Goal: Complete application form

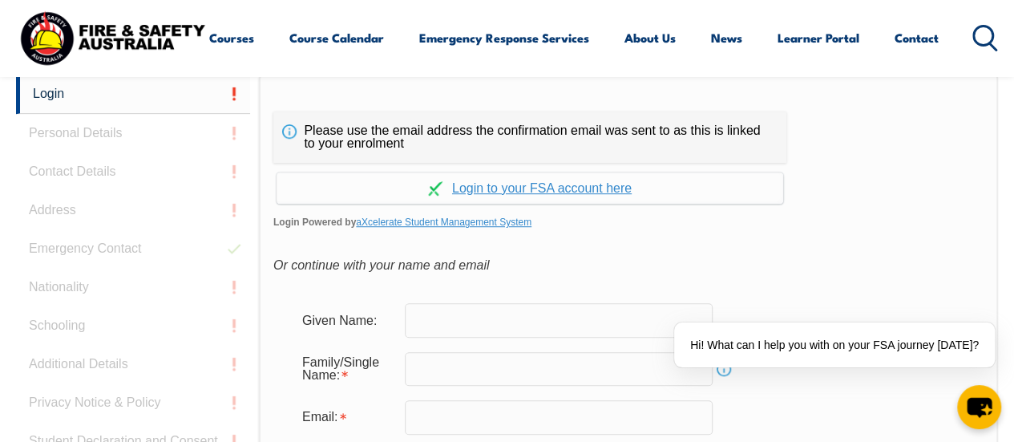
scroll to position [408, 0]
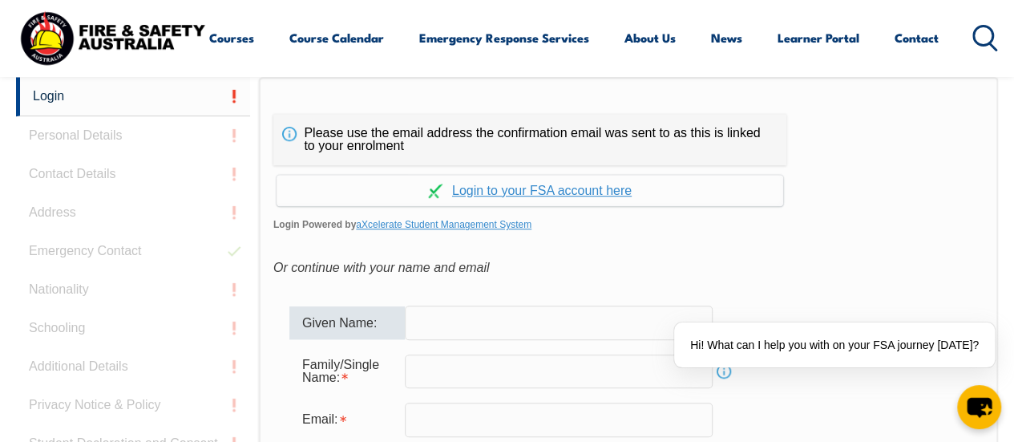
click at [474, 322] on input "text" at bounding box center [559, 323] width 308 height 34
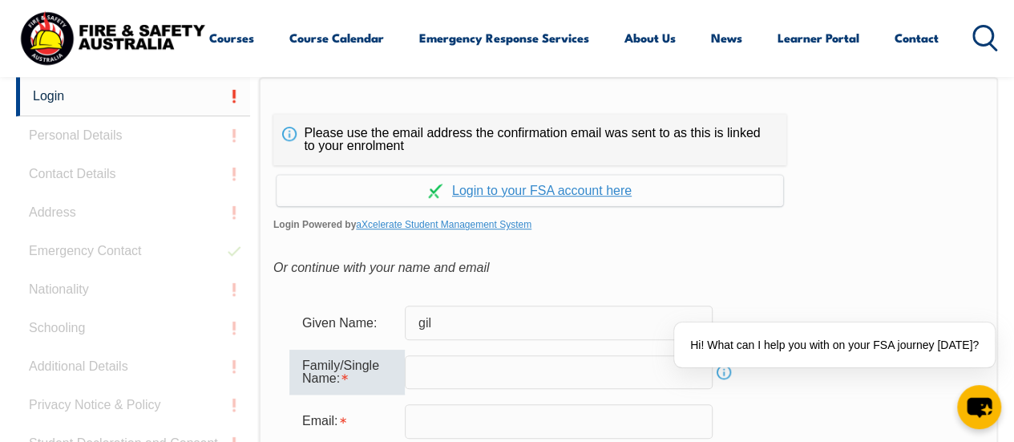
click at [474, 322] on input "gil" at bounding box center [559, 323] width 308 height 34
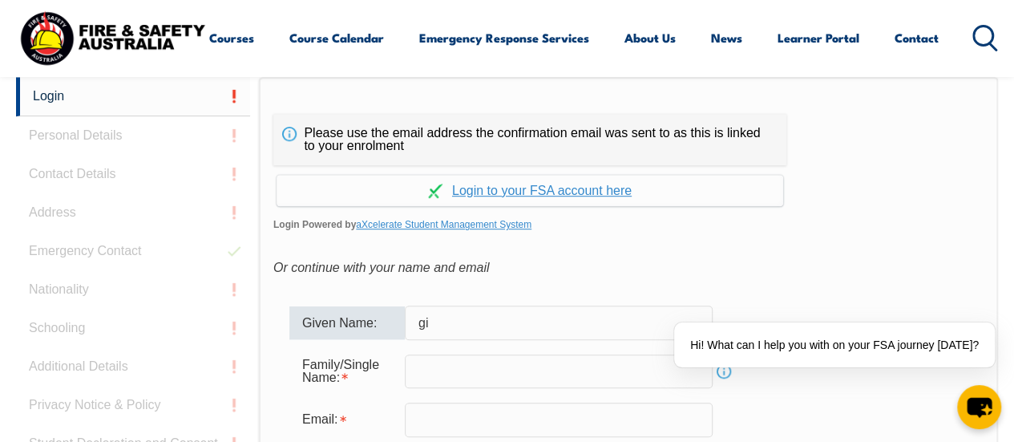
type input "g"
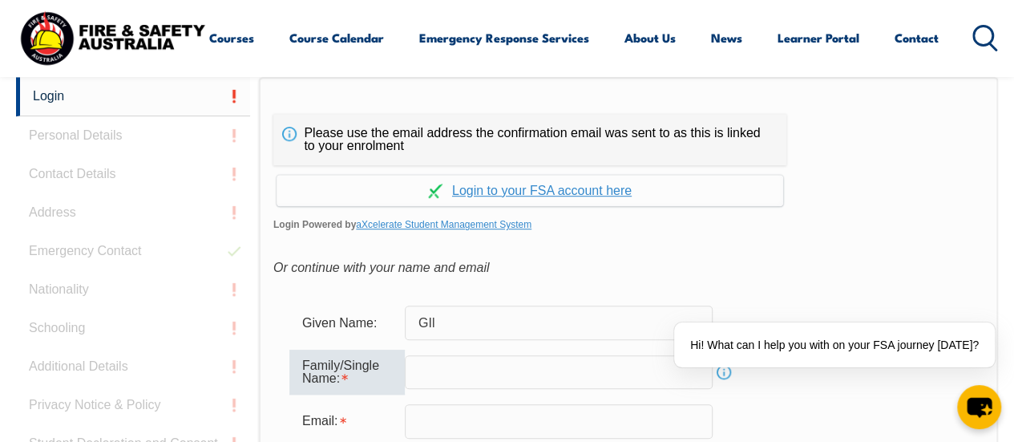
click at [474, 322] on input "GIl" at bounding box center [559, 323] width 308 height 34
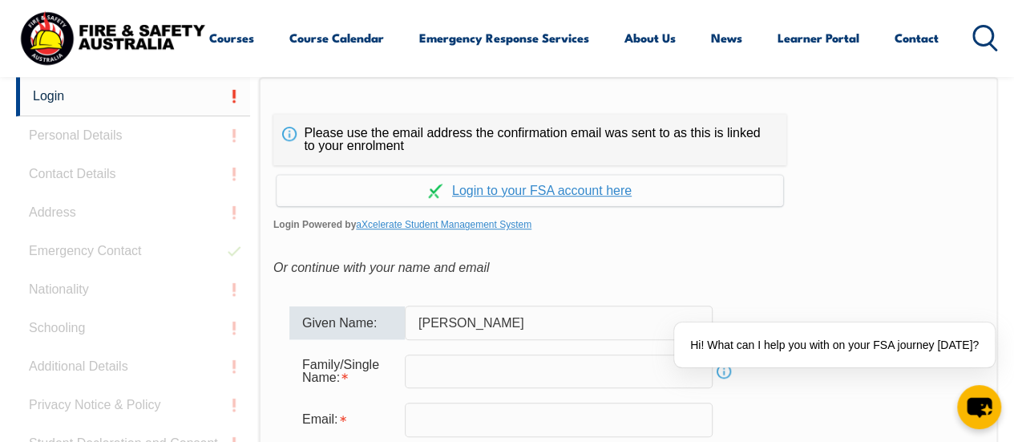
type input "[PERSON_NAME]"
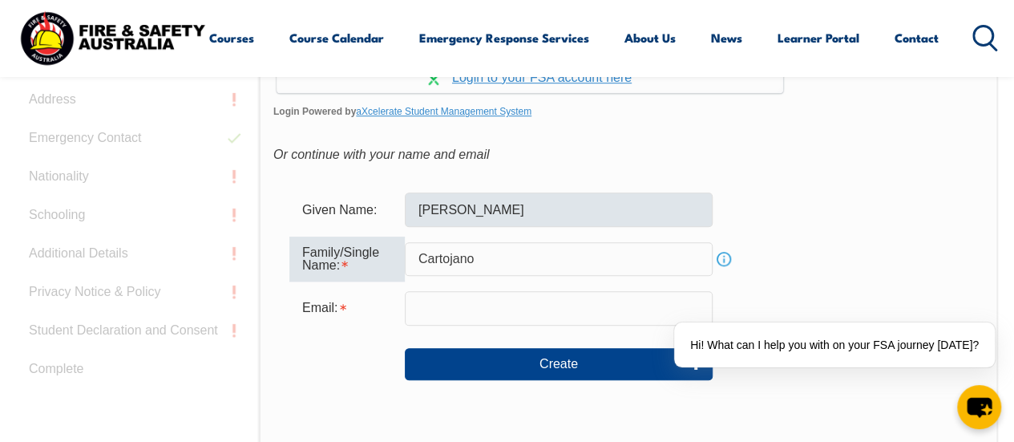
type input "Cartojano"
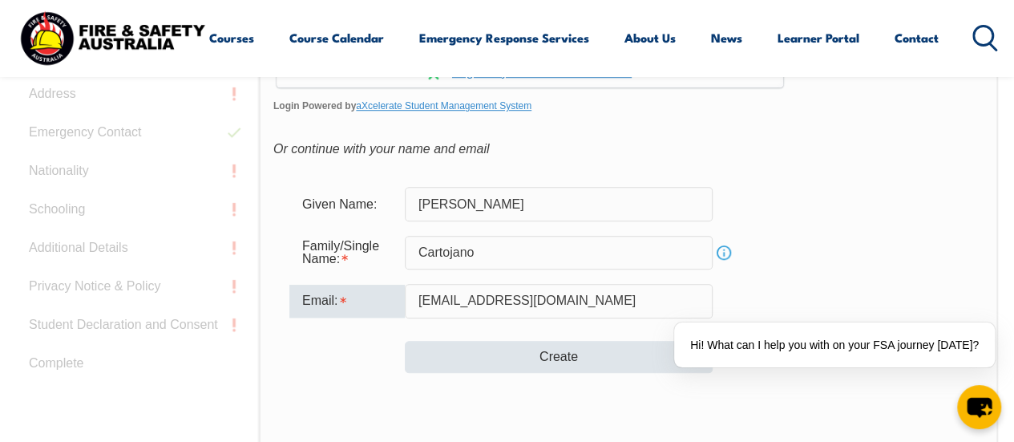
type input "[EMAIL_ADDRESS][DOMAIN_NAME]"
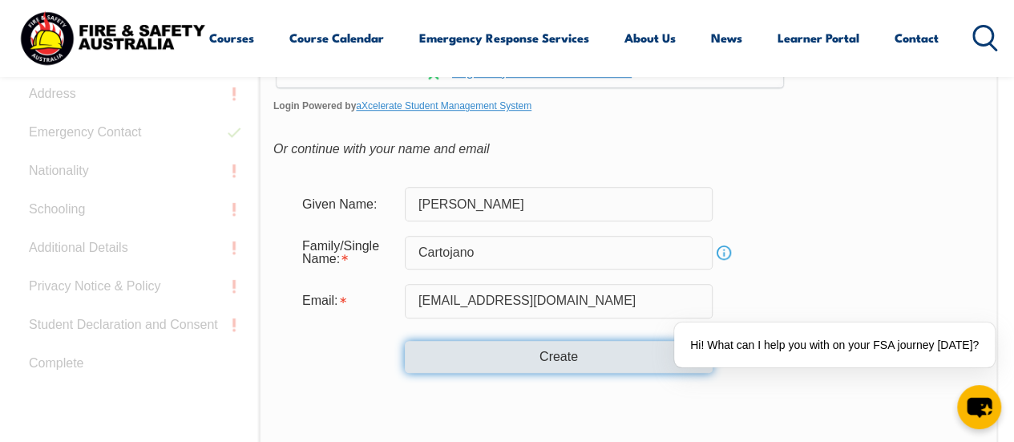
click at [508, 348] on button "Create" at bounding box center [559, 357] width 308 height 32
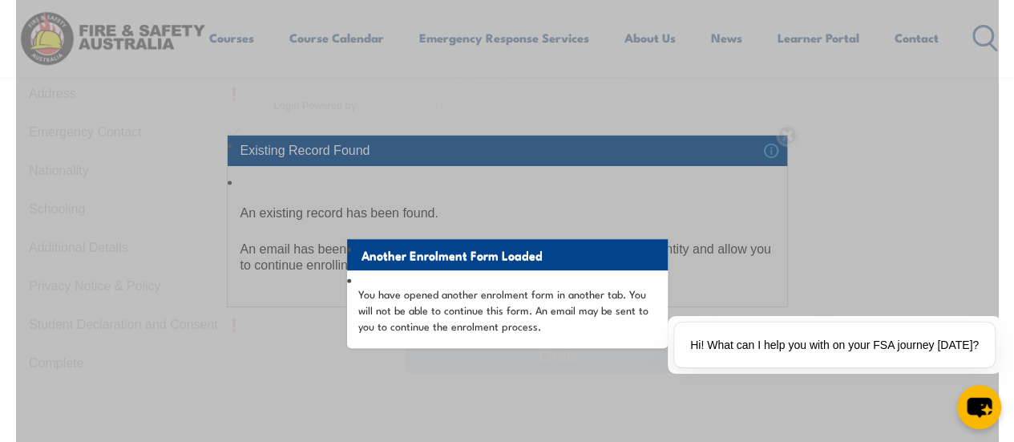
click at [520, 205] on div "Another Enrolment Form Loaded You have opened another enrolment form in another…" at bounding box center [507, 358] width 982 height 801
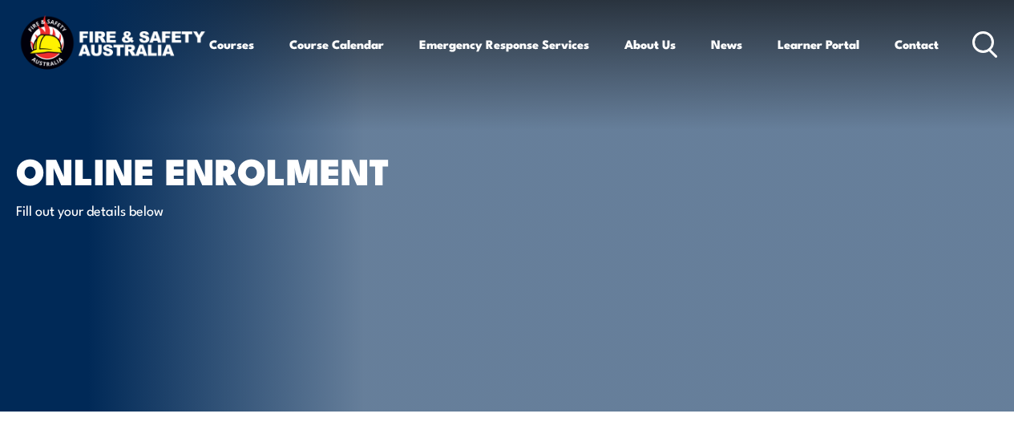
select select "M"
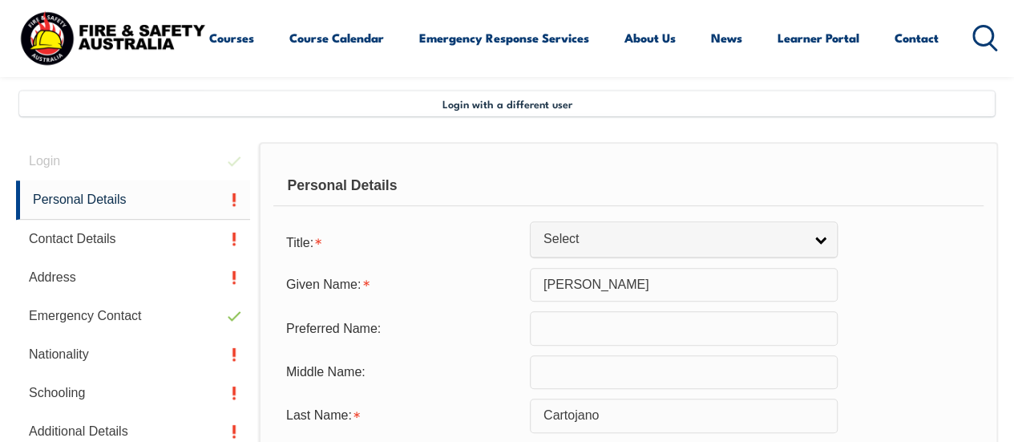
scroll to position [389, 0]
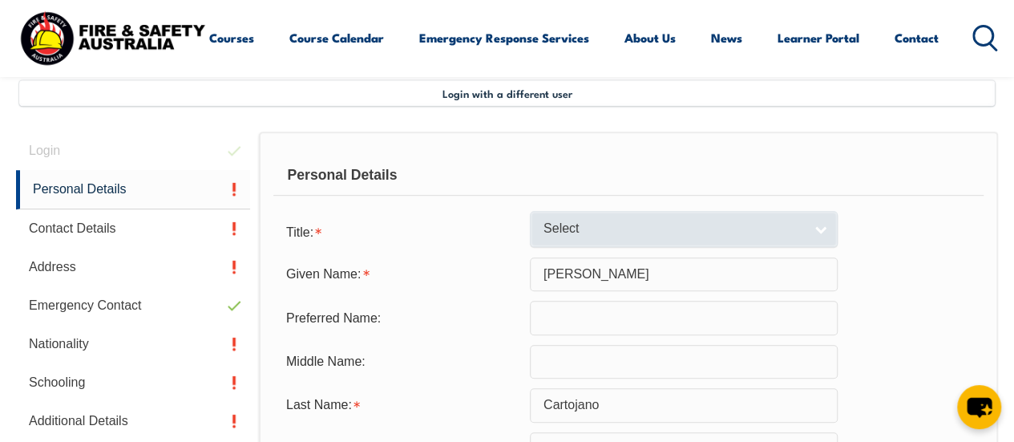
click at [584, 236] on span "Select" at bounding box center [674, 229] width 260 height 17
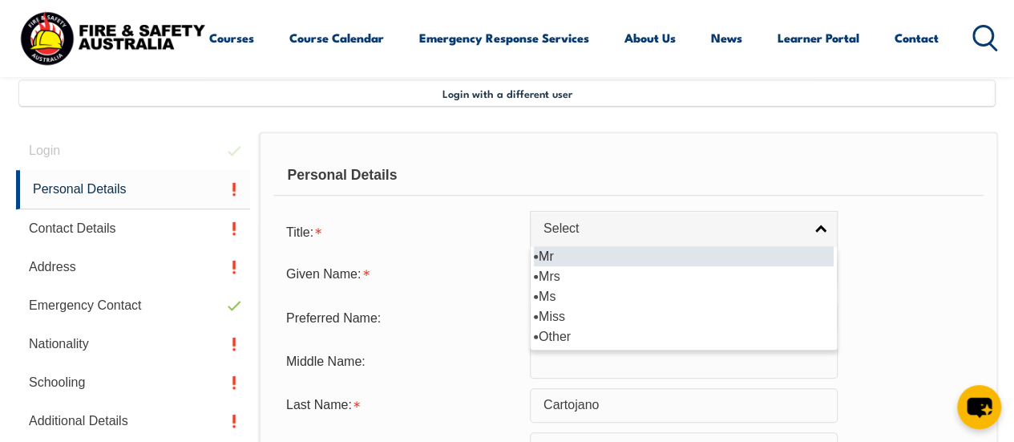
click at [568, 257] on li "Mr" at bounding box center [684, 256] width 300 height 20
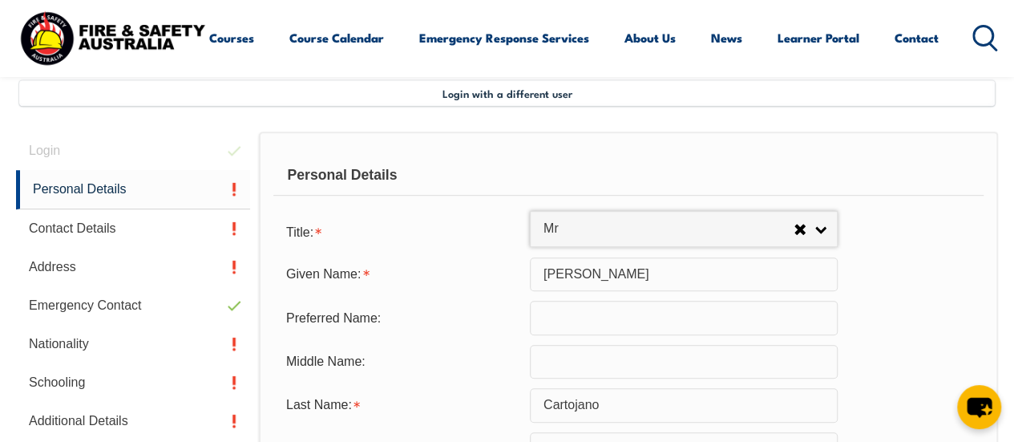
select select "Mr"
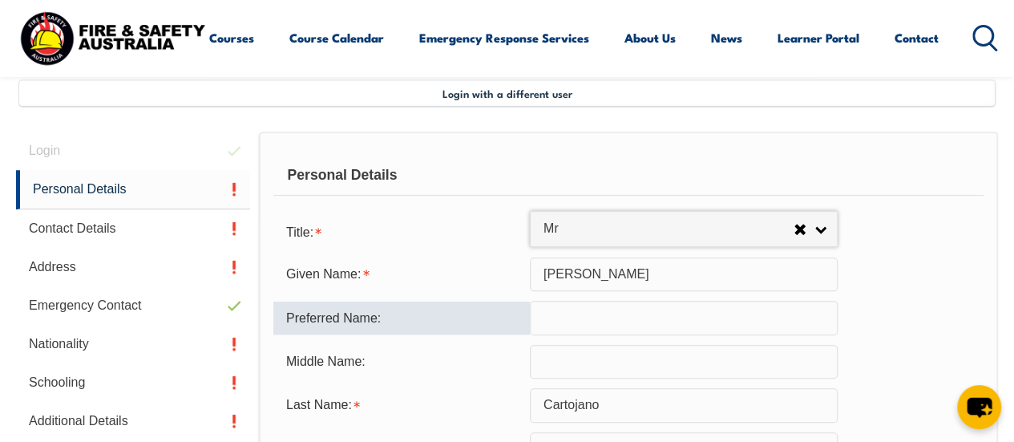
click at [581, 308] on input "text" at bounding box center [684, 318] width 308 height 34
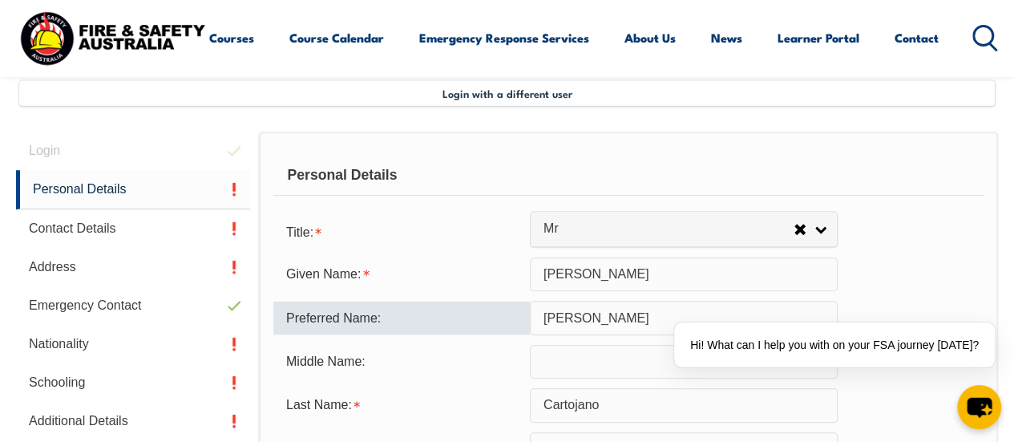
type input "[PERSON_NAME]"
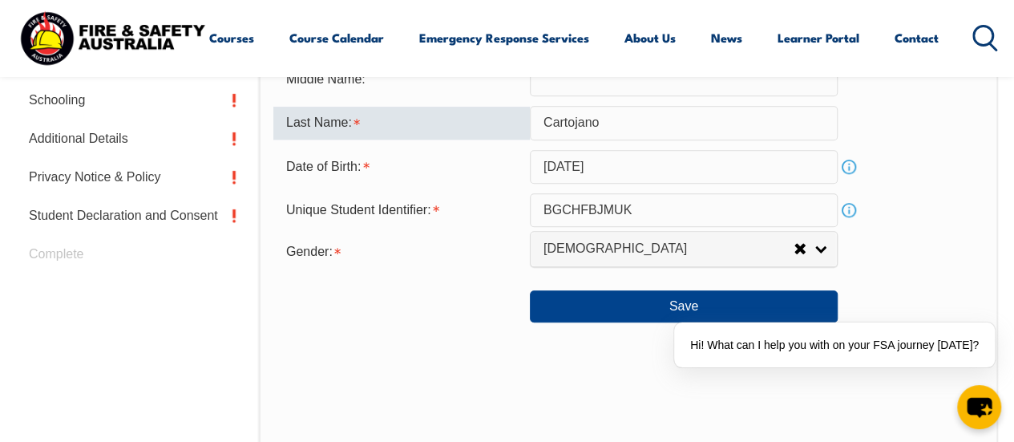
scroll to position [672, 0]
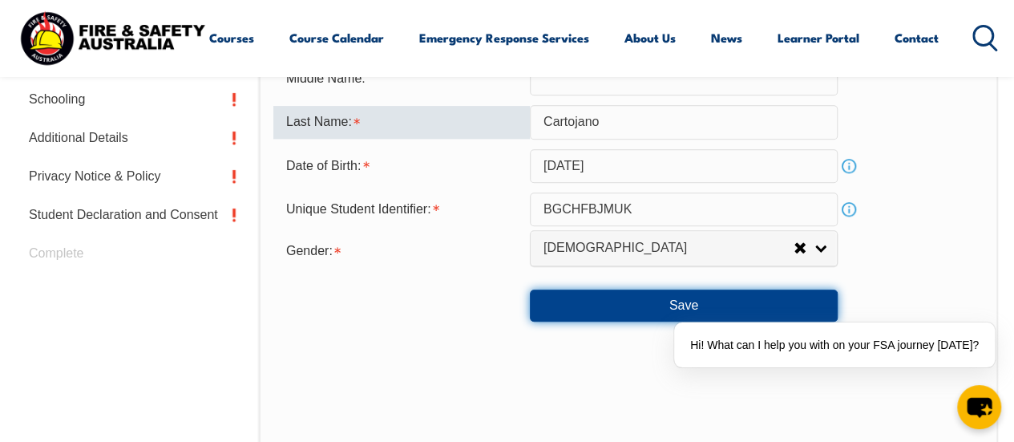
click at [662, 305] on button "Save" at bounding box center [684, 305] width 308 height 32
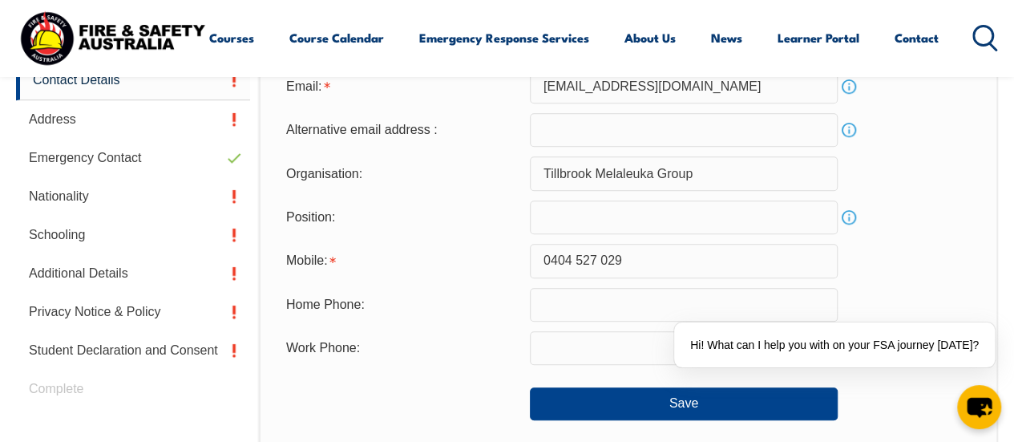
scroll to position [537, 0]
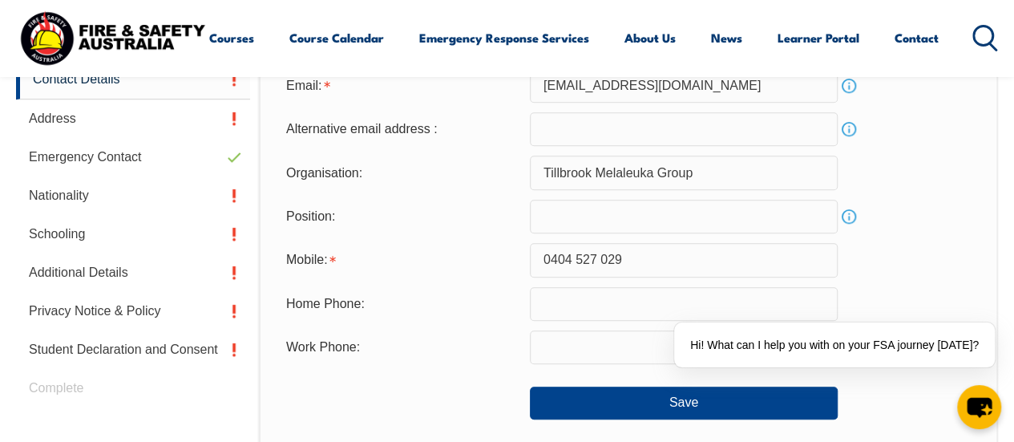
click at [544, 221] on input "text" at bounding box center [684, 217] width 308 height 34
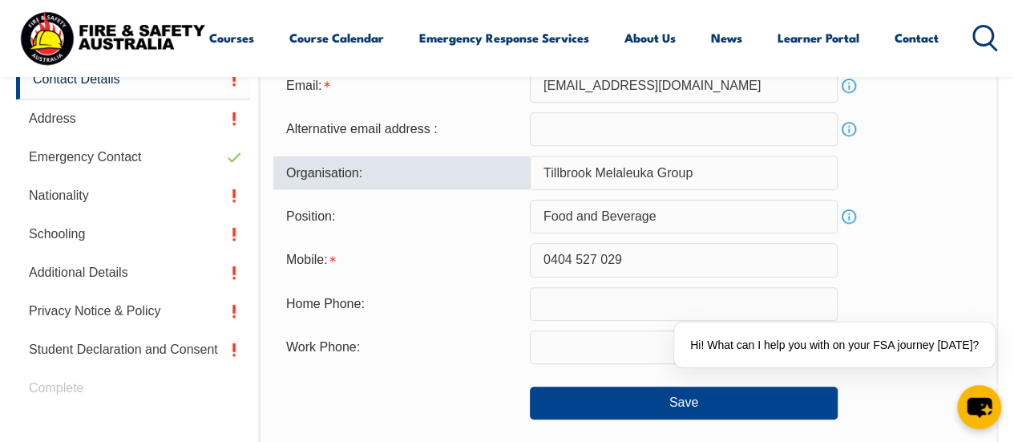
click at [593, 172] on input "Tillbrook Melaleuka Group" at bounding box center [684, 173] width 308 height 34
click at [678, 208] on input "Food and Beverage" at bounding box center [684, 217] width 308 height 34
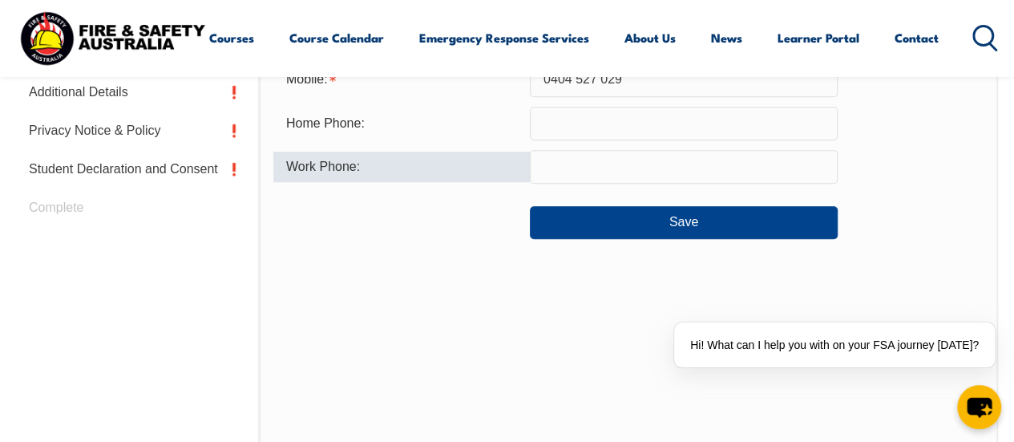
scroll to position [720, 0]
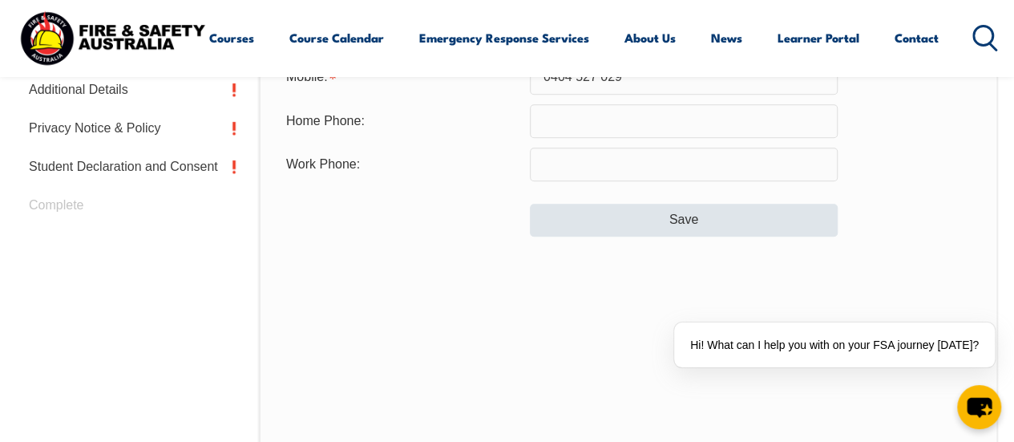
type input "Food and Beverage Manager"
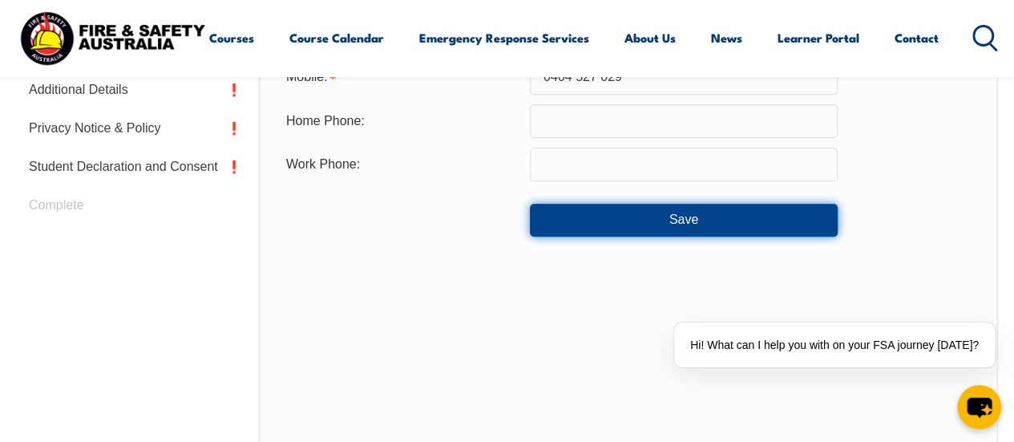
click at [596, 217] on button "Save" at bounding box center [684, 220] width 308 height 32
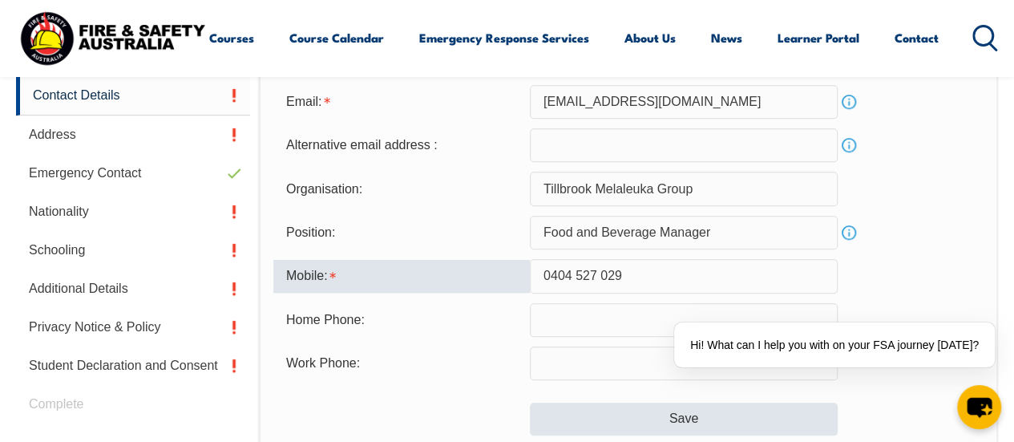
scroll to position [521, 0]
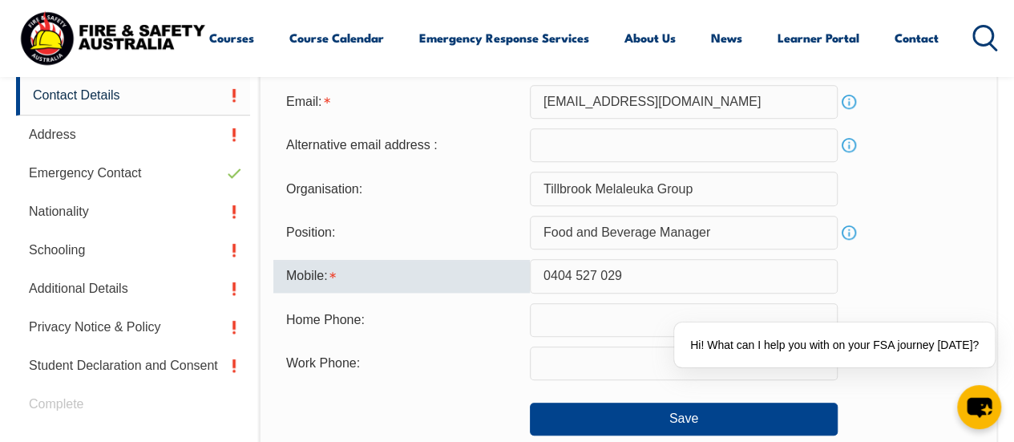
click at [560, 281] on input "0404 527 029" at bounding box center [684, 276] width 308 height 34
click at [606, 280] on input "0404 527 029" at bounding box center [684, 276] width 308 height 34
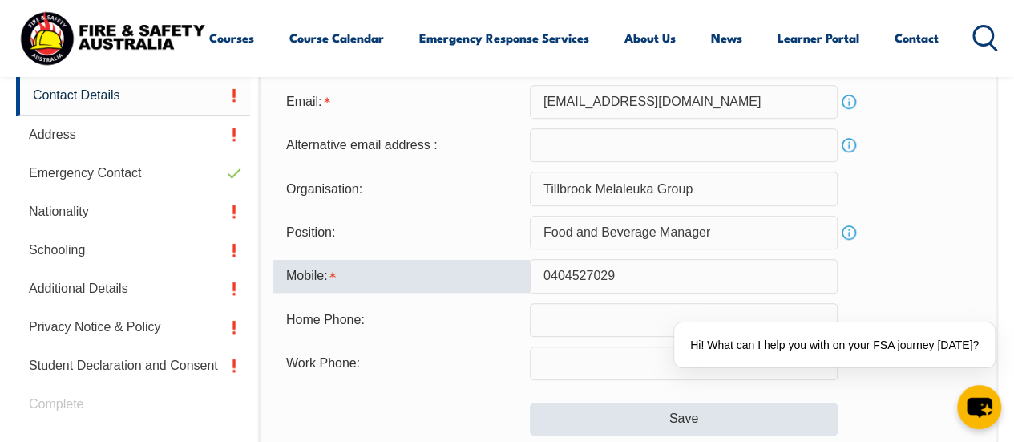
type input "0404527029"
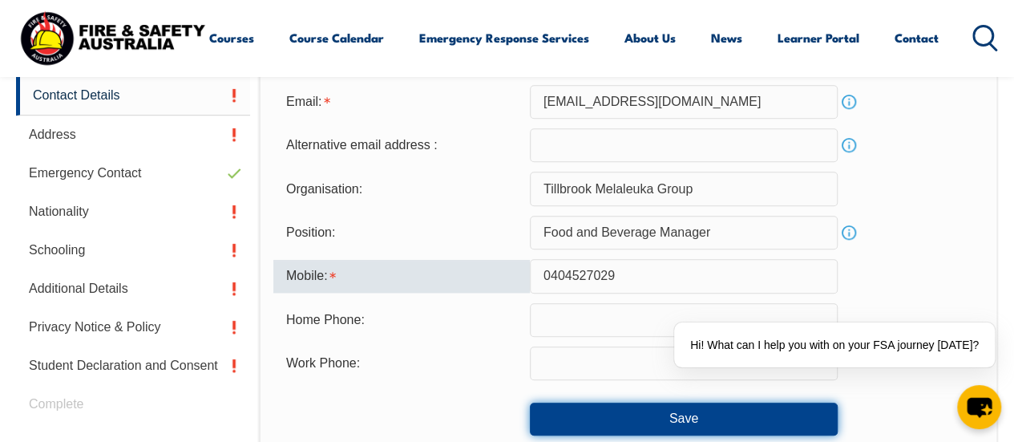
click at [719, 418] on button "Save" at bounding box center [684, 419] width 308 height 32
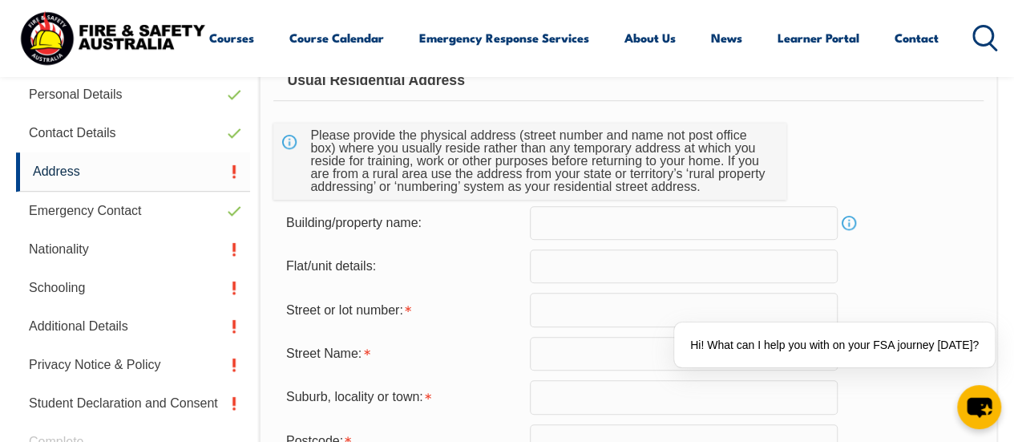
scroll to position [485, 0]
click at [601, 215] on input "text" at bounding box center [684, 221] width 308 height 34
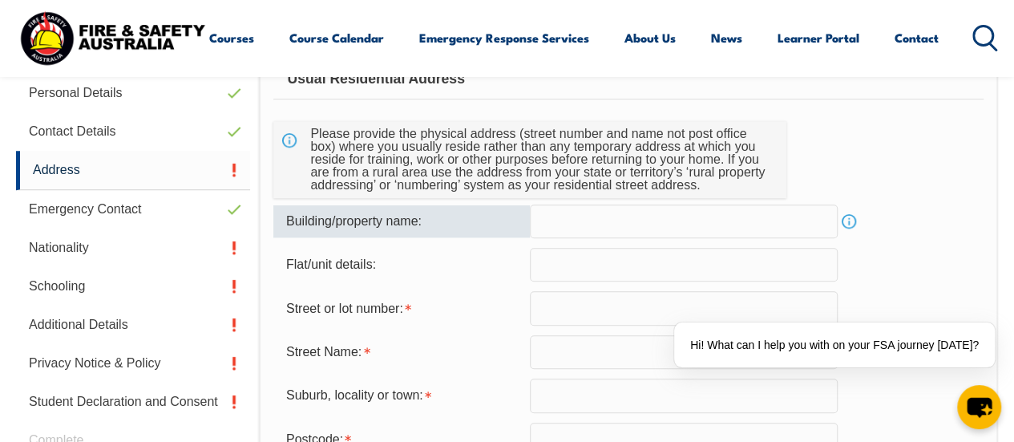
type input "[STREET_ADDRESS][PERSON_NAME]"
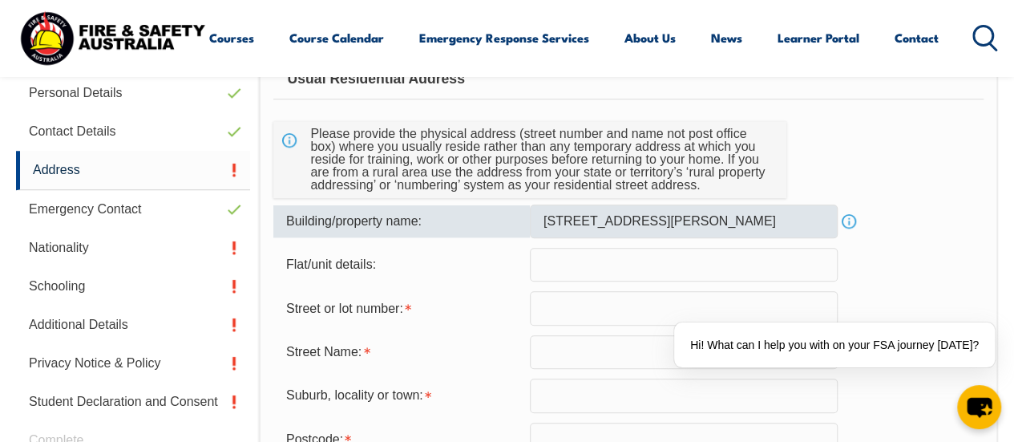
type input "42"
type input "[PERSON_NAME][GEOGRAPHIC_DATA]"
type input "Maddington"
type input "6109"
select select "WA"
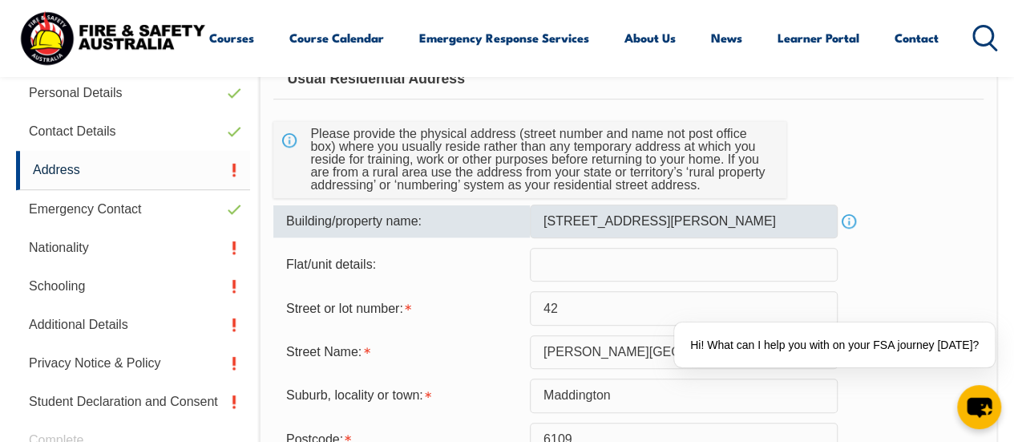
type input "[GEOGRAPHIC_DATA]"
select select "1101"
type input "[GEOGRAPHIC_DATA]"
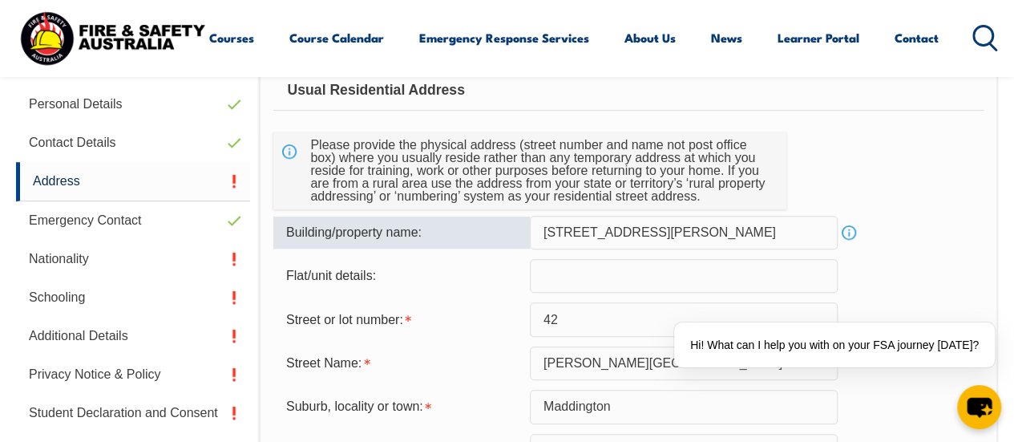
scroll to position [531, 0]
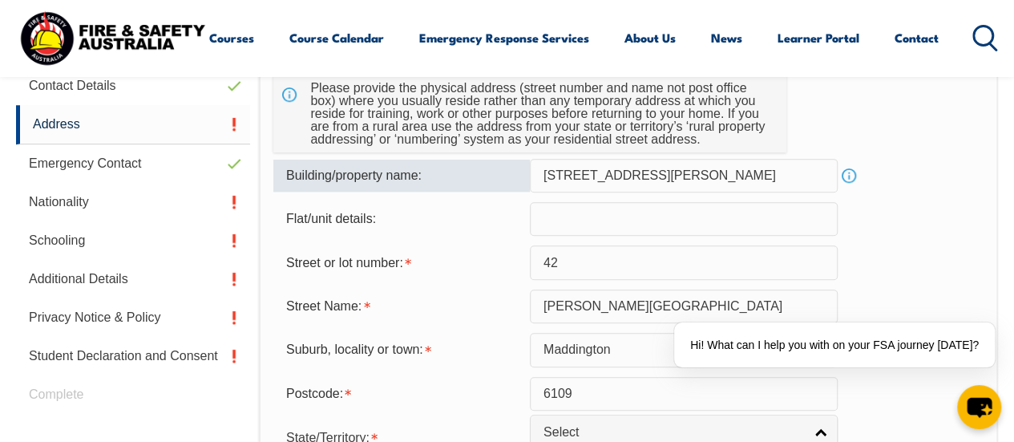
click at [653, 174] on input "[STREET_ADDRESS][PERSON_NAME]" at bounding box center [684, 176] width 308 height 34
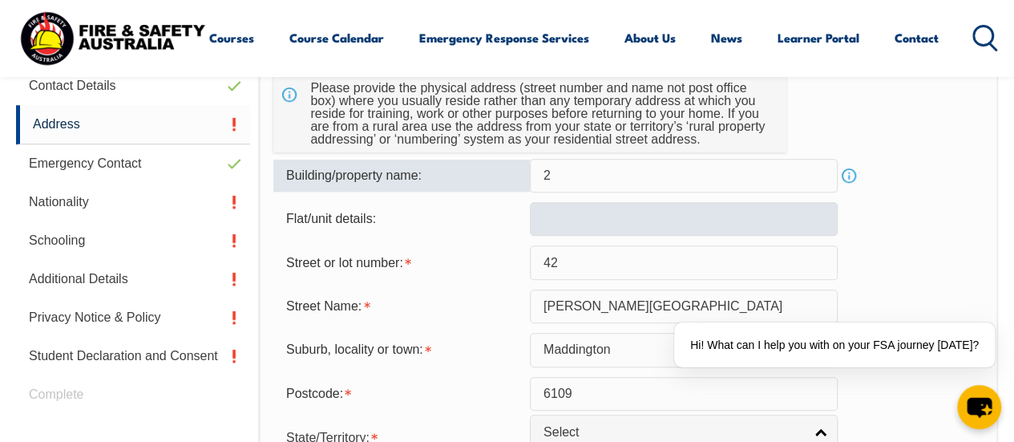
type input "2"
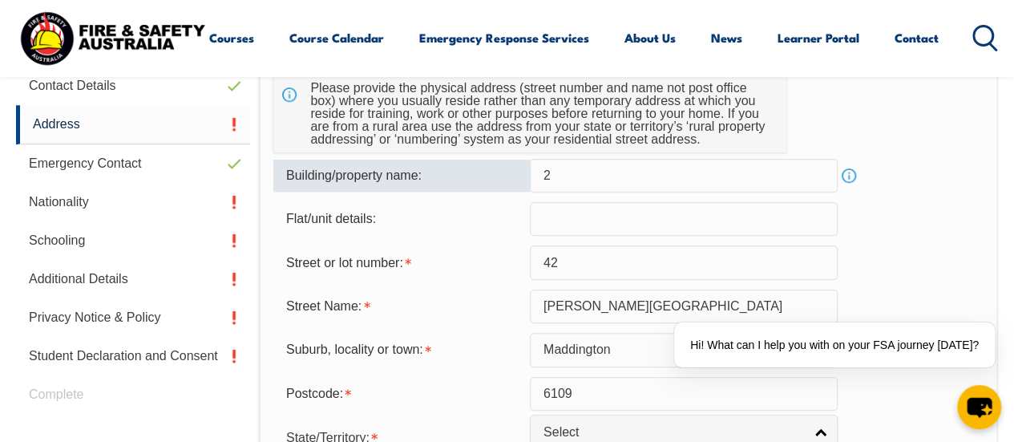
click at [584, 213] on input "text" at bounding box center [684, 219] width 308 height 34
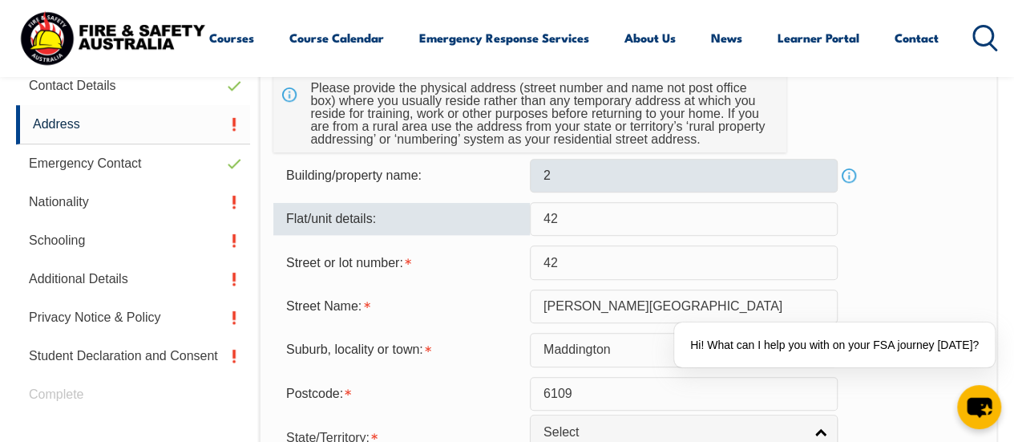
type input "42"
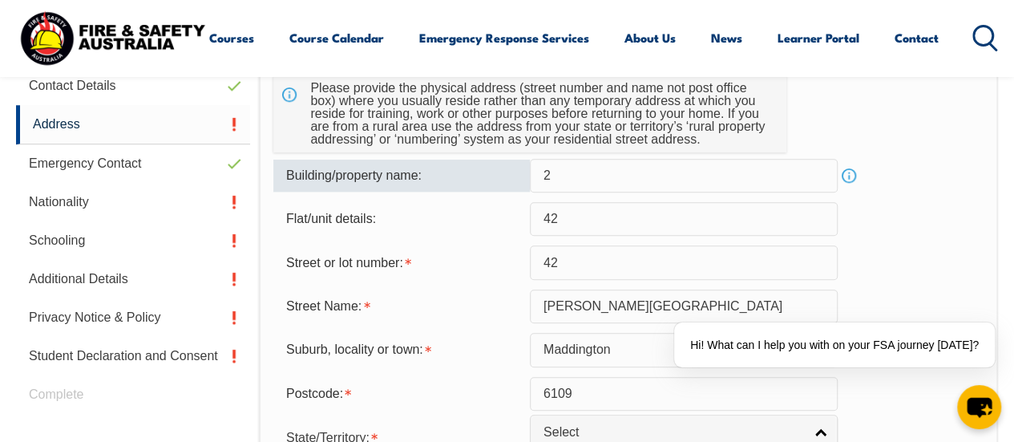
click at [578, 170] on input "2" at bounding box center [684, 176] width 308 height 34
click at [610, 265] on input "42" at bounding box center [684, 262] width 308 height 34
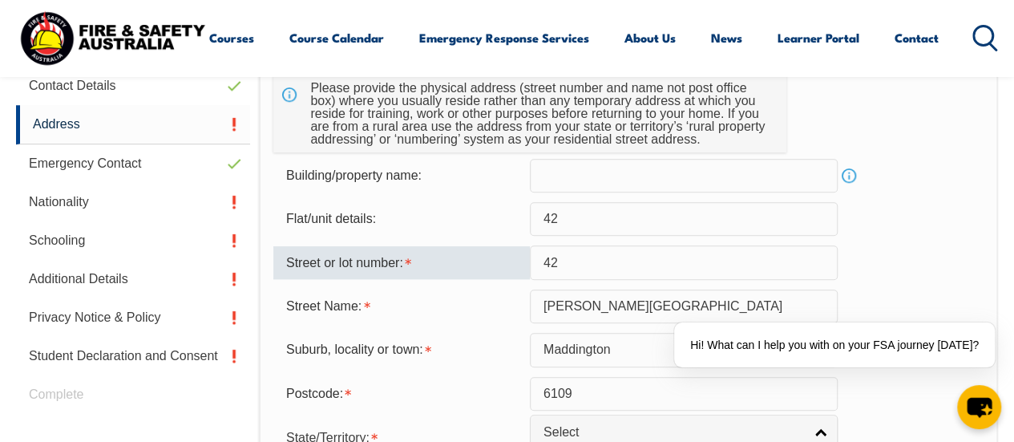
type input "4"
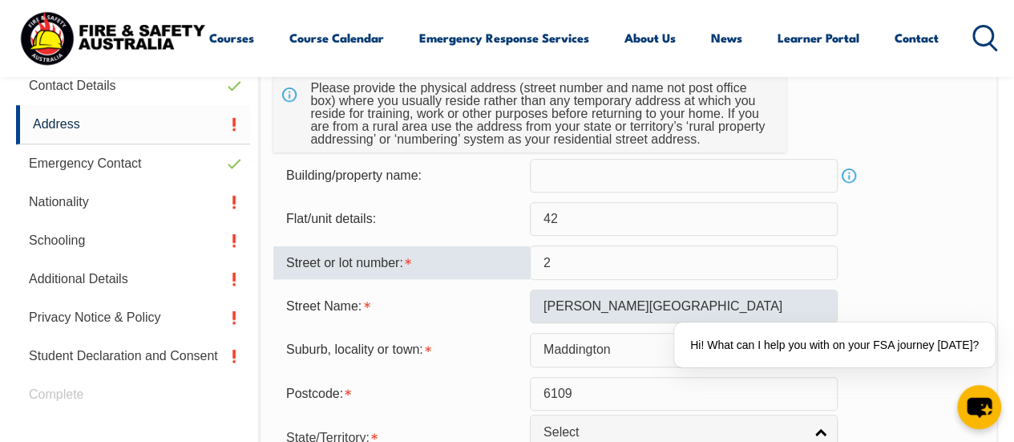
type input "2"
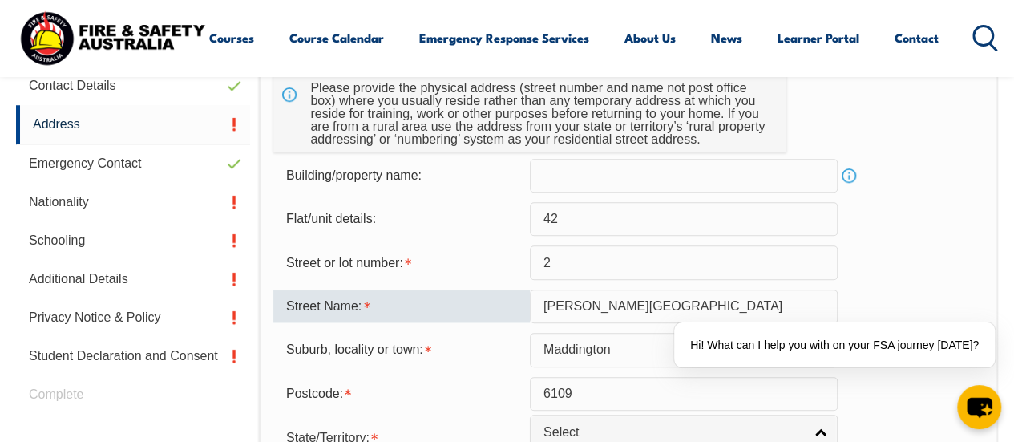
click at [618, 304] on input "[PERSON_NAME][GEOGRAPHIC_DATA]" at bounding box center [684, 306] width 308 height 34
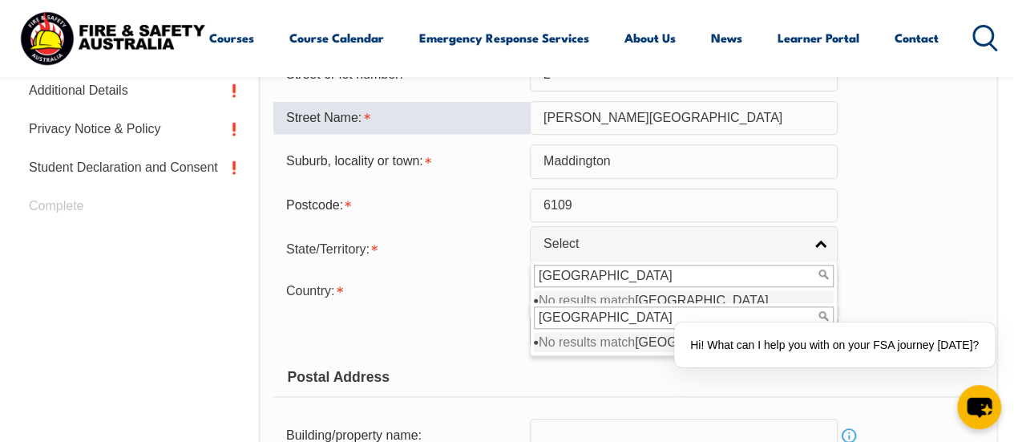
scroll to position [720, 0]
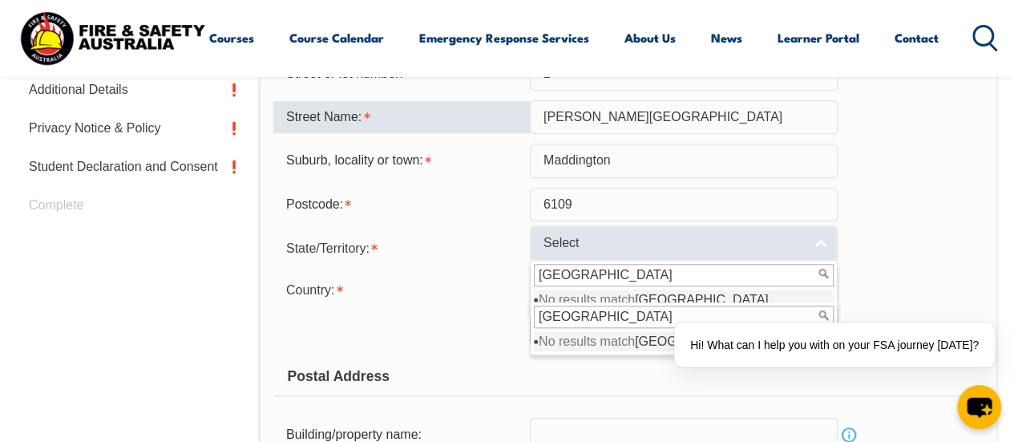
click at [565, 248] on span "Select" at bounding box center [674, 243] width 260 height 17
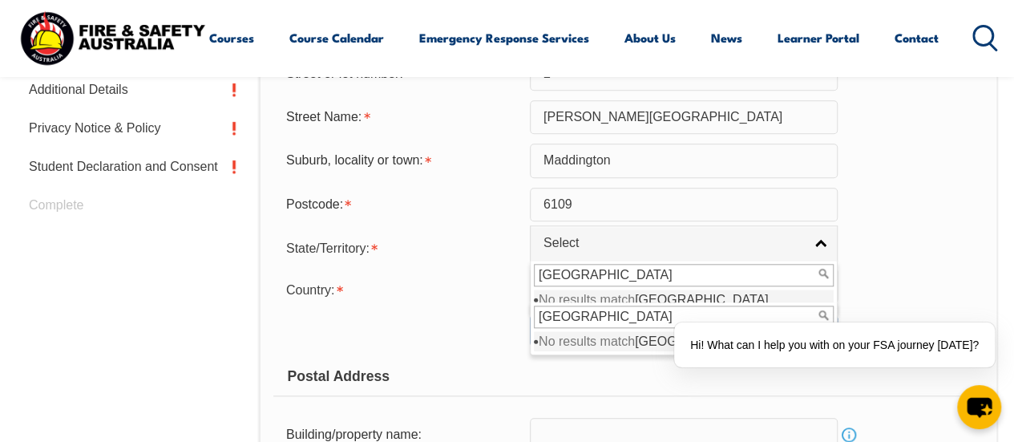
click at [576, 298] on li "No results match [GEOGRAPHIC_DATA]" at bounding box center [684, 299] width 300 height 20
click at [581, 264] on input "[GEOGRAPHIC_DATA]" at bounding box center [684, 275] width 300 height 22
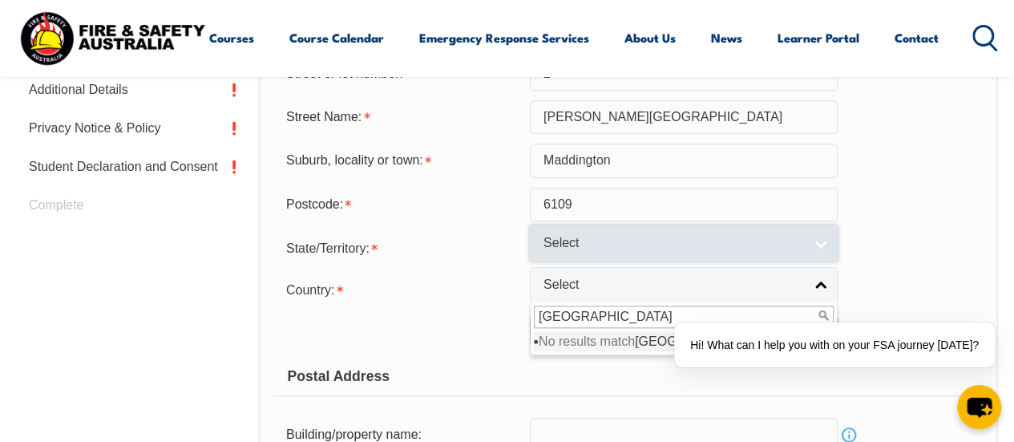
click at [817, 241] on link "Select" at bounding box center [684, 243] width 308 height 36
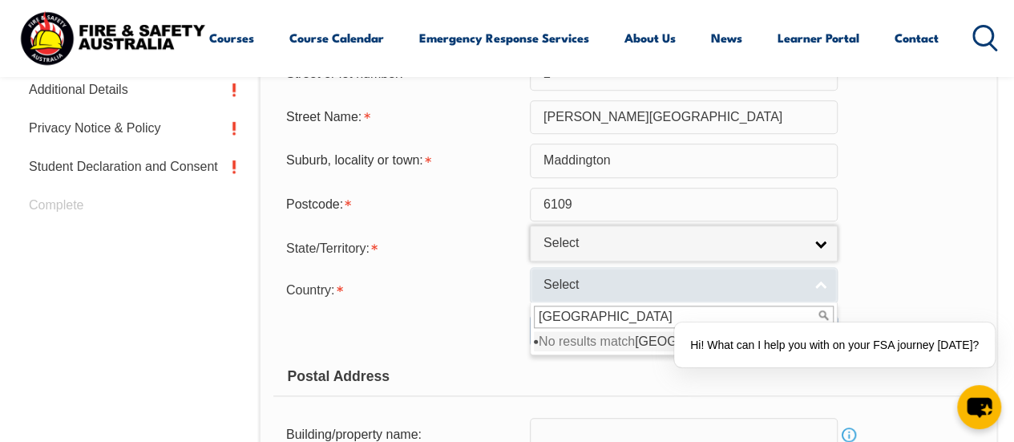
click at [652, 292] on span "Select" at bounding box center [674, 285] width 260 height 17
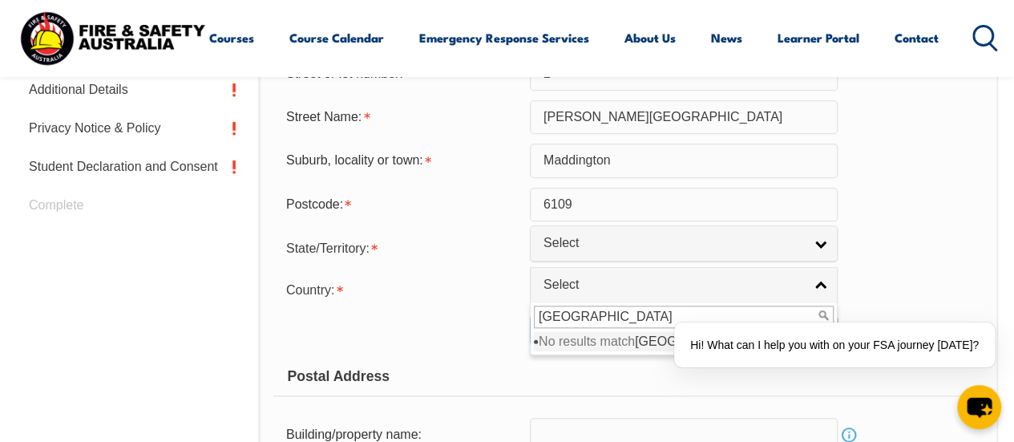
click at [642, 321] on input "[GEOGRAPHIC_DATA]" at bounding box center [684, 317] width 300 height 22
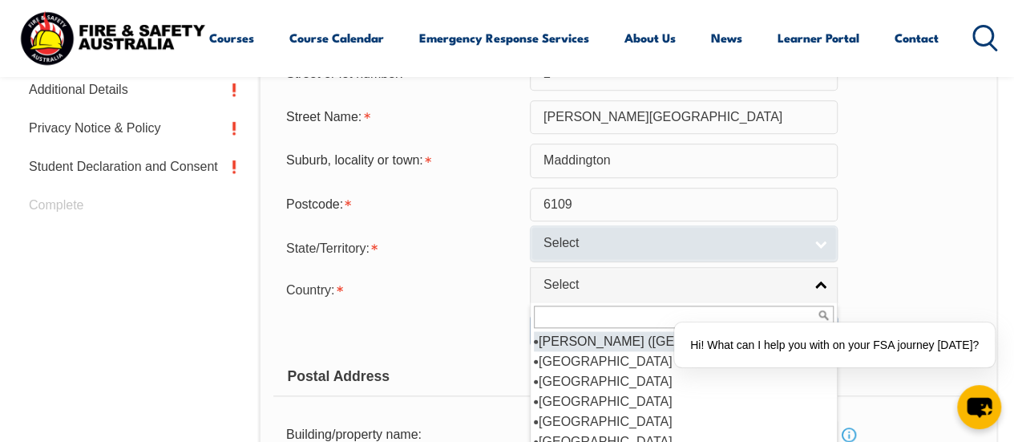
click at [611, 235] on span "Select" at bounding box center [674, 243] width 260 height 17
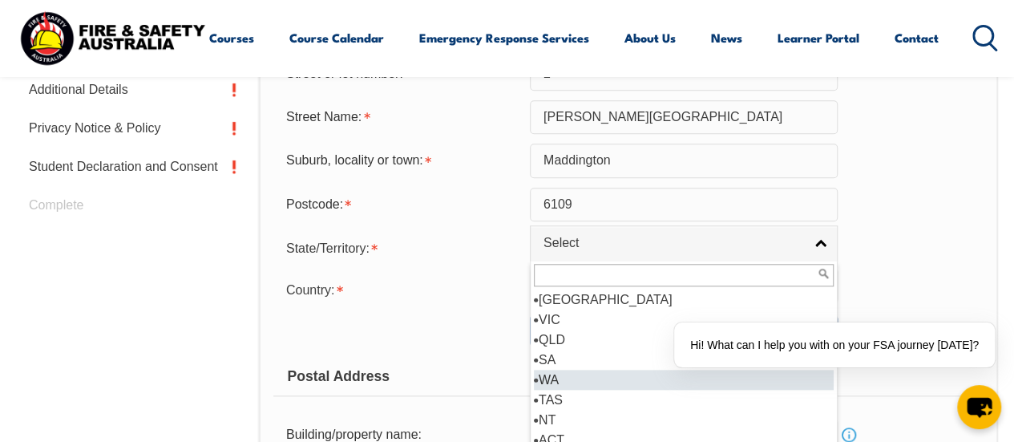
click at [579, 380] on li "WA" at bounding box center [684, 380] width 300 height 20
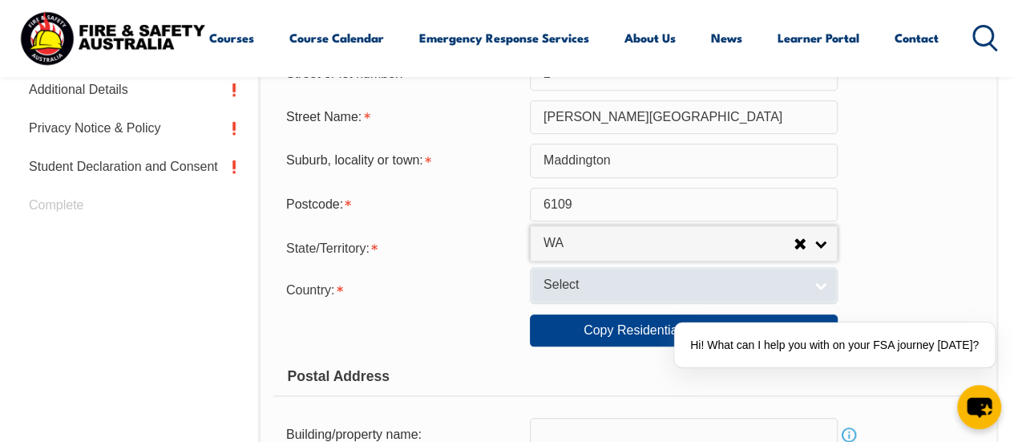
click at [565, 288] on span "Select" at bounding box center [674, 285] width 260 height 17
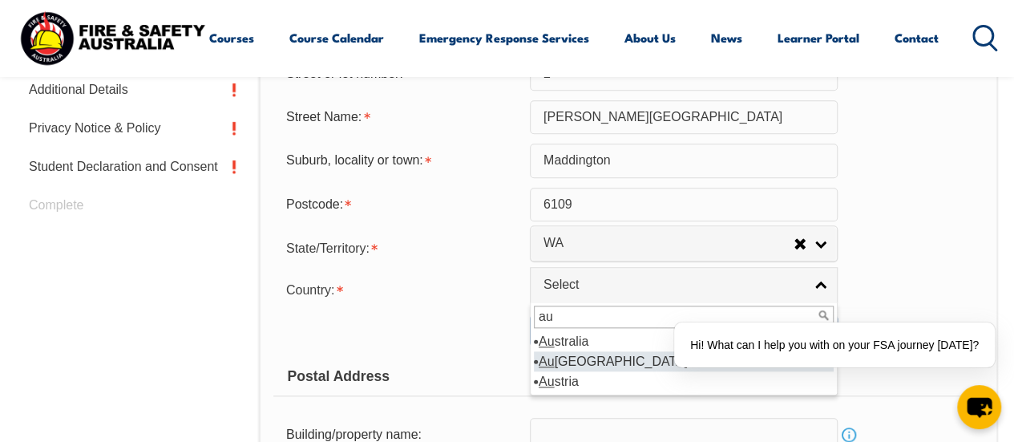
type input "au"
click at [581, 343] on li "Au stralia" at bounding box center [684, 341] width 300 height 20
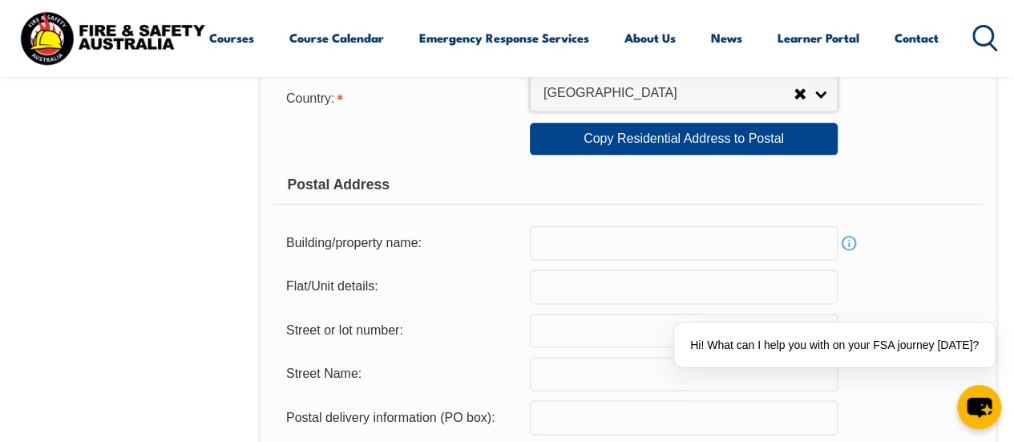
scroll to position [913, 0]
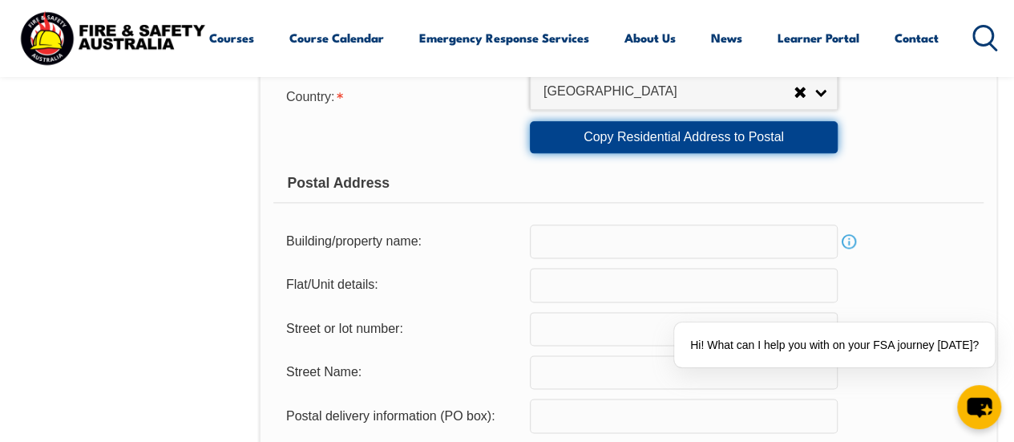
click at [581, 128] on link "Copy Residential Address to Postal" at bounding box center [684, 137] width 308 height 32
type input "42"
type input "2"
type input "[PERSON_NAME][GEOGRAPHIC_DATA]"
type input "Maddington"
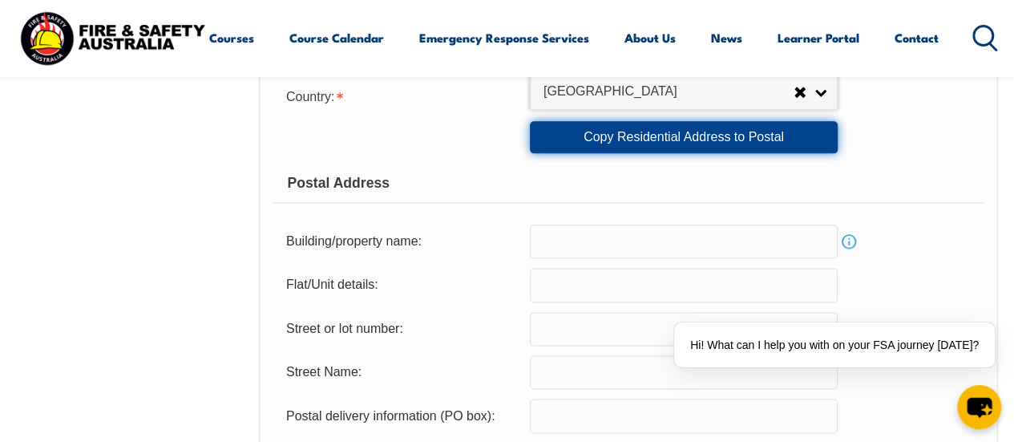
select select "WA"
type input "6109"
select select "1101"
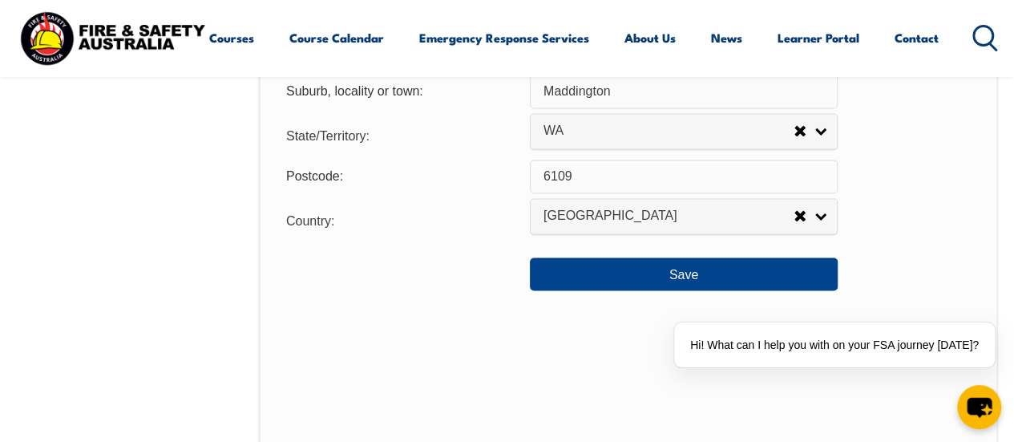
scroll to position [1307, 0]
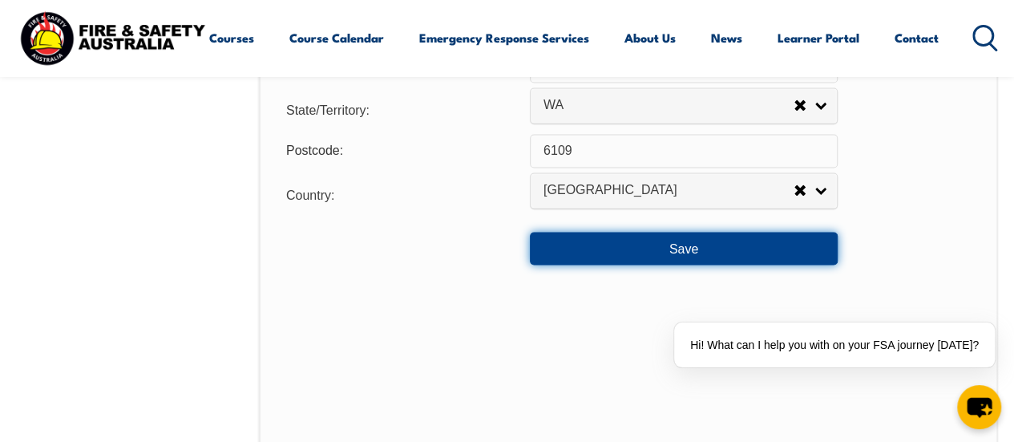
click at [577, 251] on button "Save" at bounding box center [684, 248] width 308 height 32
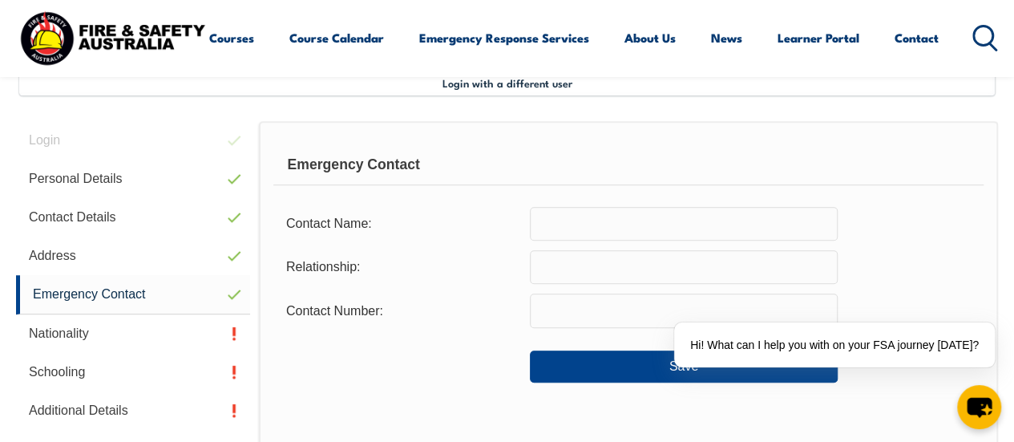
scroll to position [389, 0]
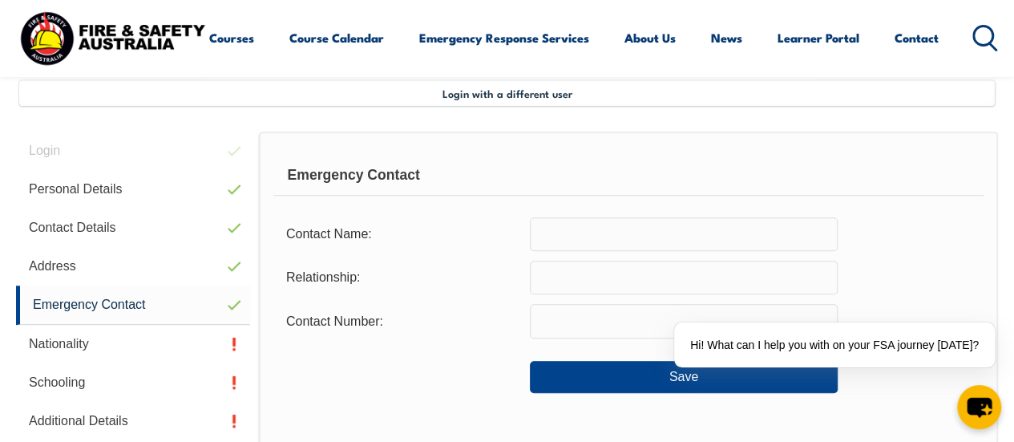
click at [583, 232] on input "text" at bounding box center [684, 234] width 308 height 34
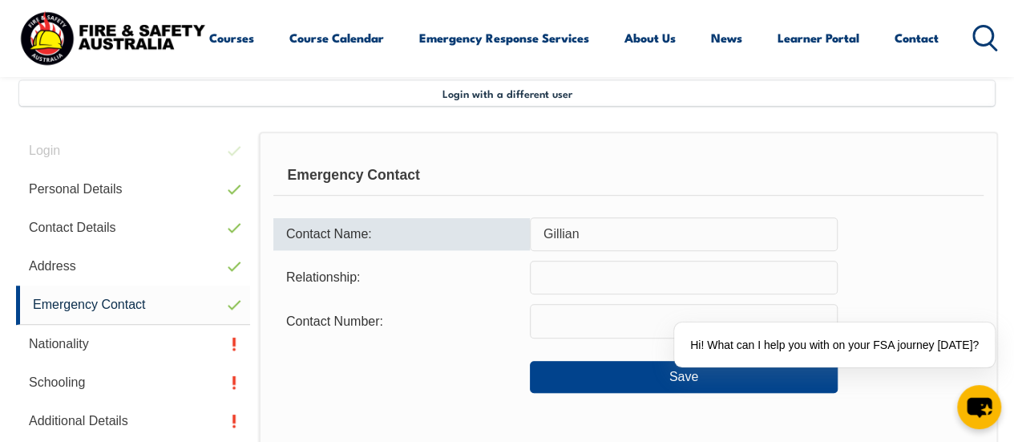
click at [583, 232] on input "Gillian" at bounding box center [684, 234] width 308 height 34
click at [604, 233] on input "[PERSON_NAME]" at bounding box center [684, 234] width 308 height 34
type input "[PERSON_NAME]"
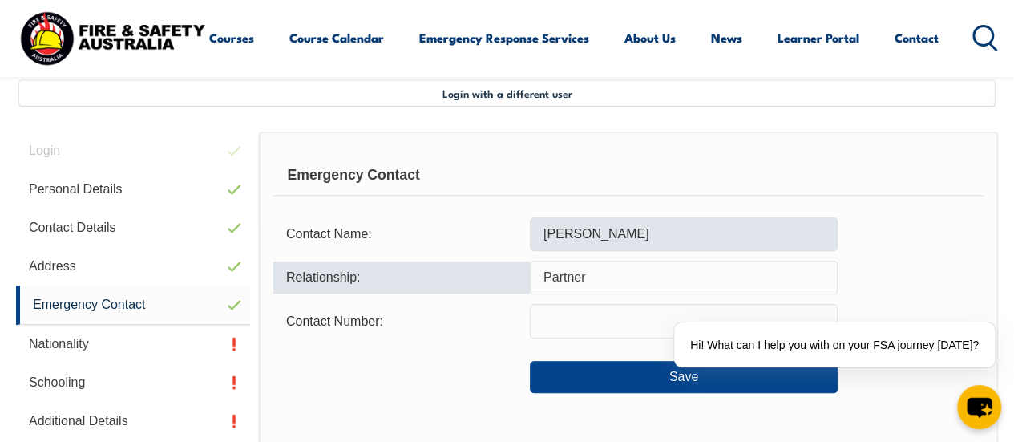
type input "Partner"
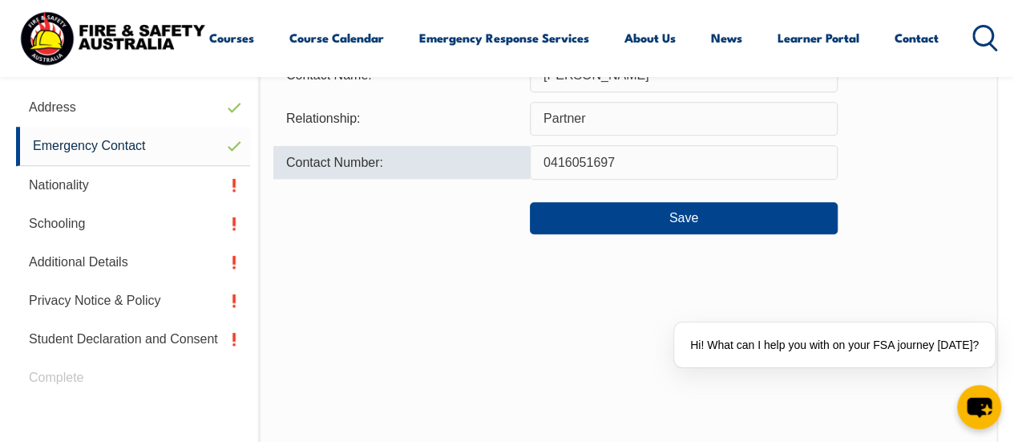
scroll to position [553, 0]
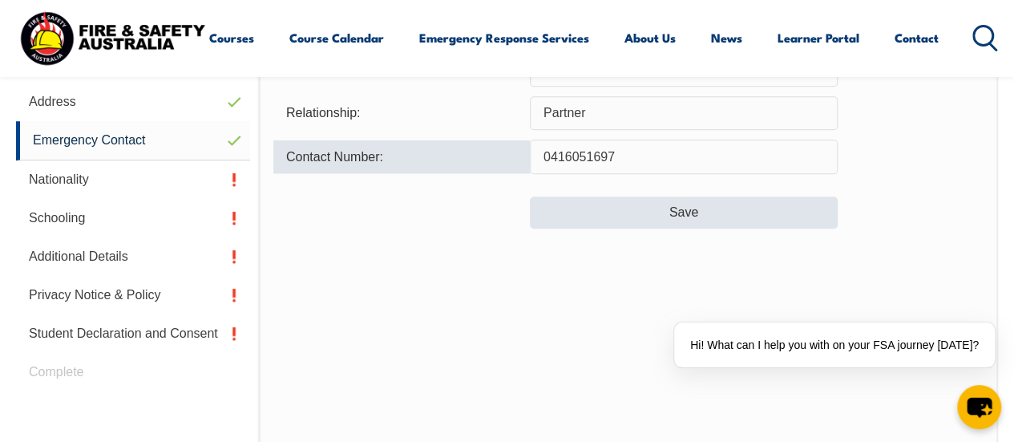
type input "0416051697"
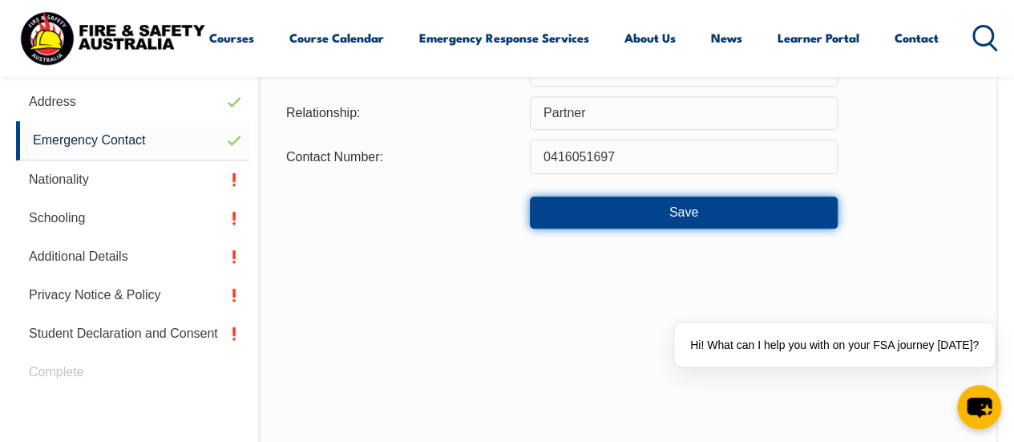
click at [570, 209] on button "Save" at bounding box center [684, 212] width 308 height 32
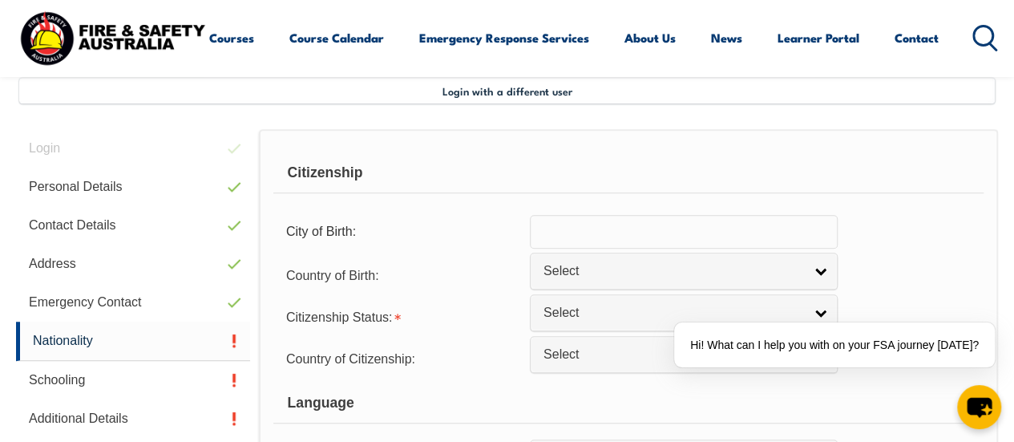
scroll to position [389, 0]
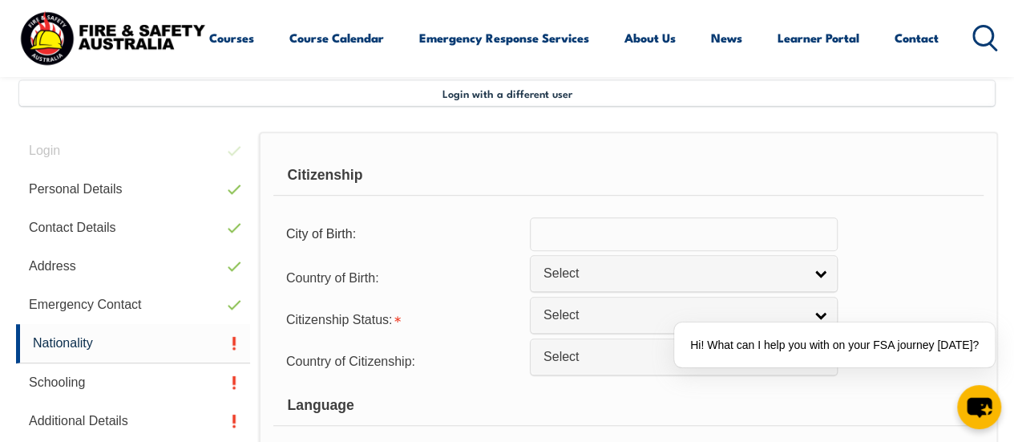
click at [569, 237] on input "text" at bounding box center [684, 234] width 308 height 34
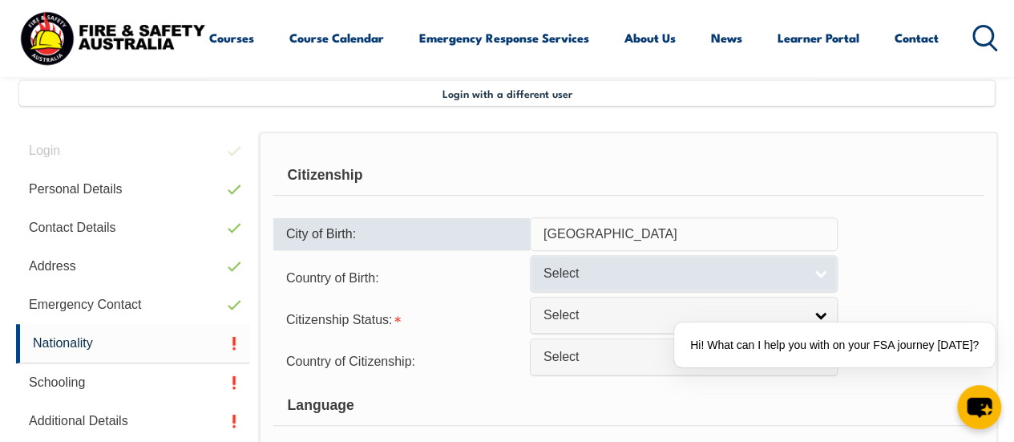
type input "[GEOGRAPHIC_DATA]"
click at [615, 274] on span "Select" at bounding box center [674, 273] width 260 height 17
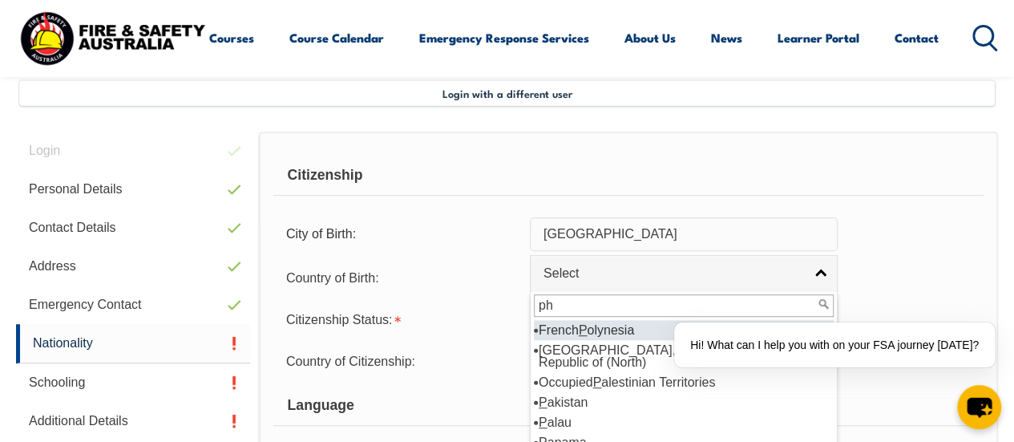
type input "phi"
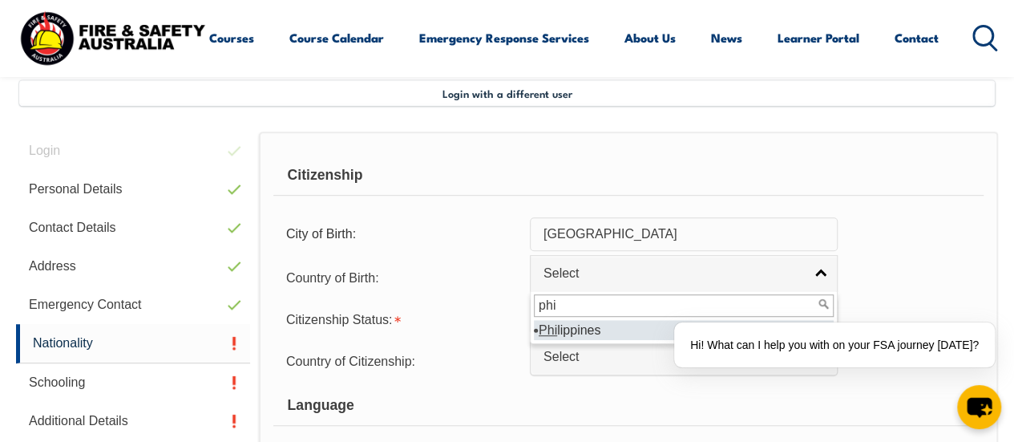
select select "5204"
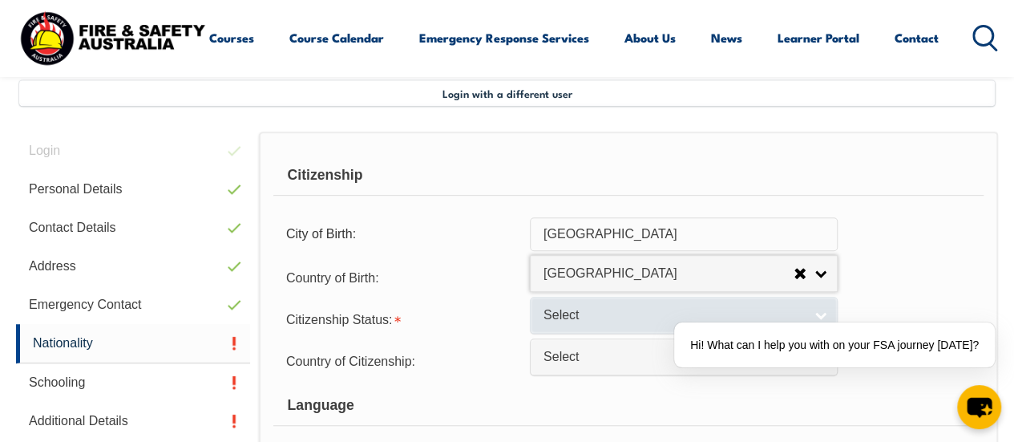
click at [615, 310] on span "Select" at bounding box center [674, 315] width 260 height 17
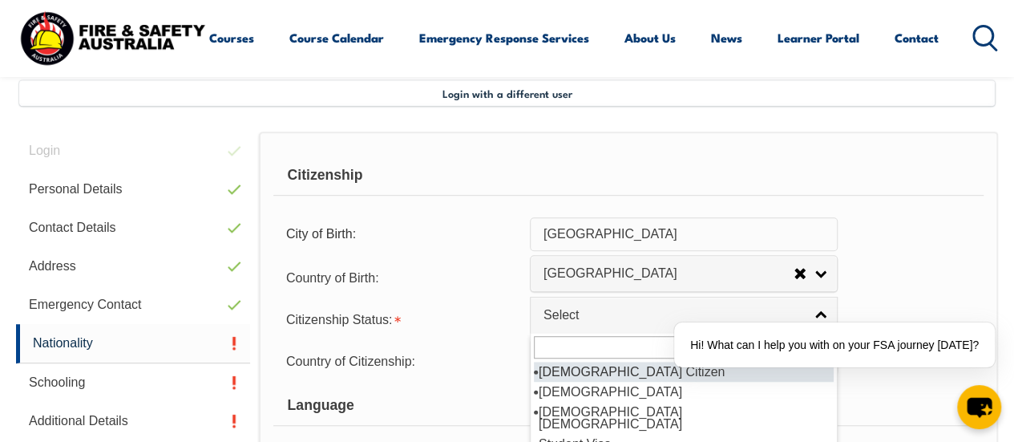
click at [630, 370] on li "[DEMOGRAPHIC_DATA] Citizen" at bounding box center [684, 372] width 300 height 20
select select "1"
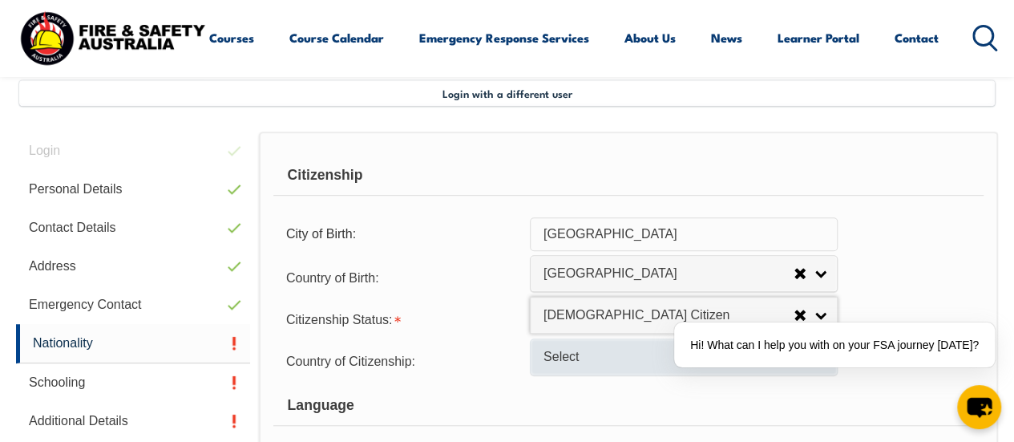
click at [588, 356] on span "Select" at bounding box center [674, 357] width 260 height 17
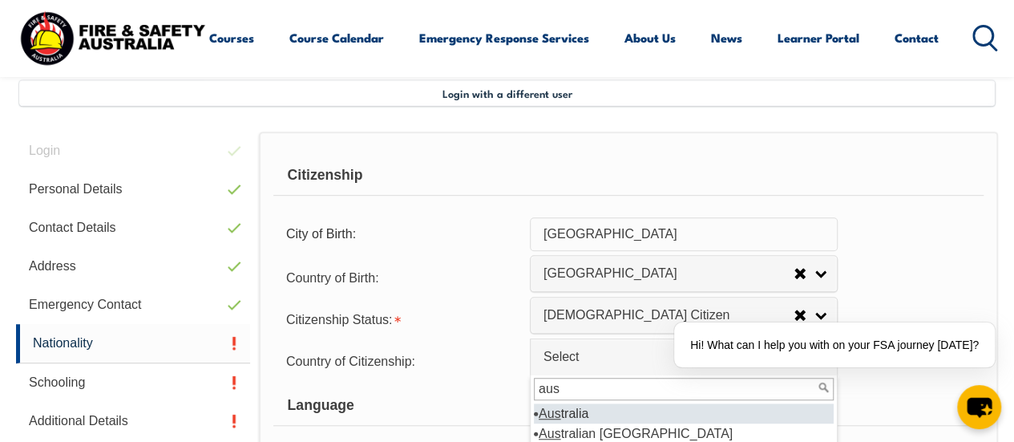
type input "aus"
click at [594, 409] on li "Aus tralia" at bounding box center [684, 413] width 300 height 20
select select "1101"
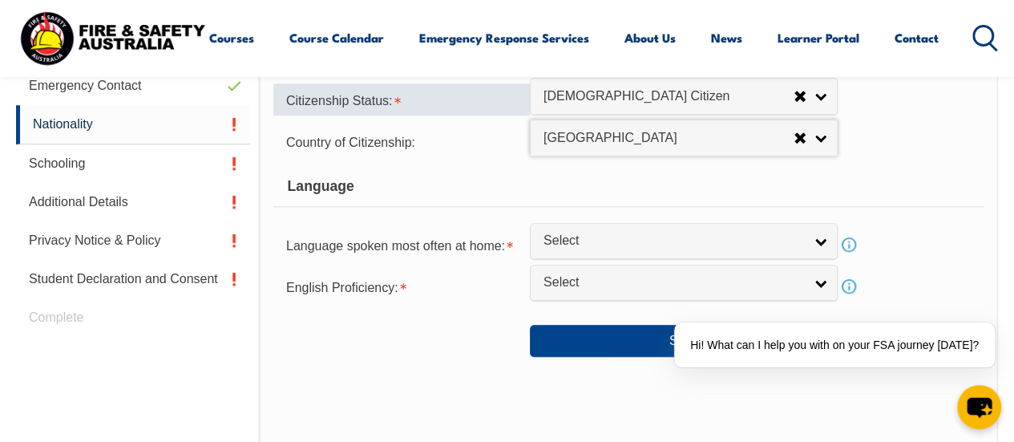
scroll to position [609, 0]
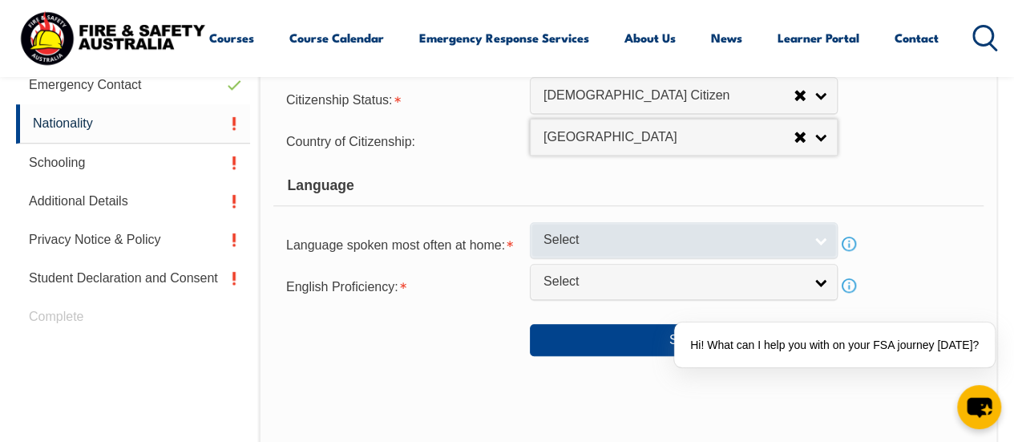
click at [561, 248] on link "Select" at bounding box center [684, 240] width 308 height 36
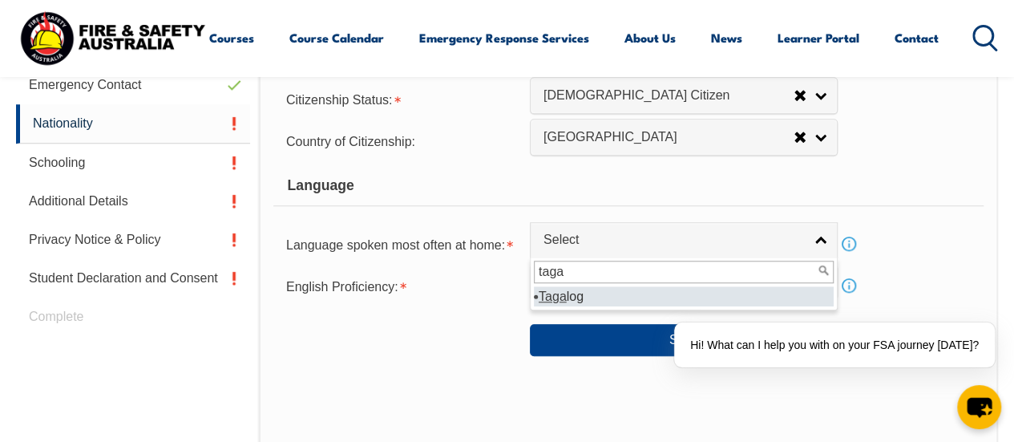
type input "taga"
click at [571, 291] on li "Taga log" at bounding box center [684, 296] width 300 height 20
select select "6511"
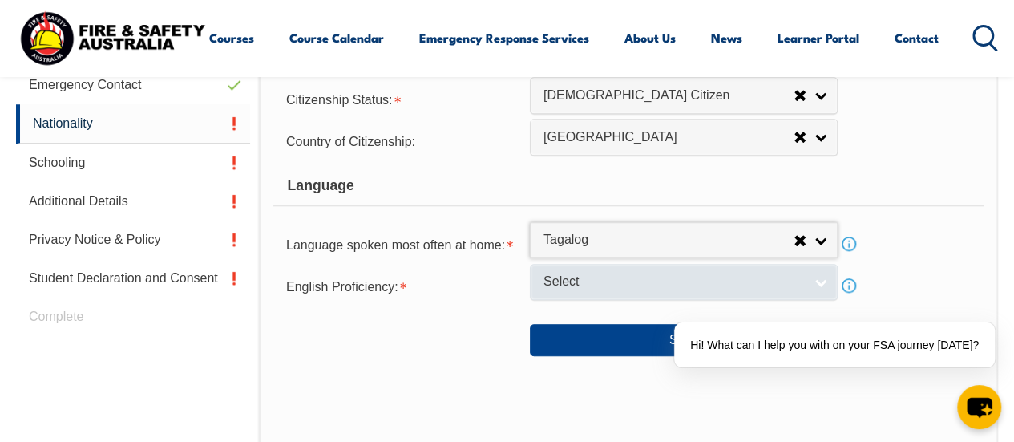
click at [566, 280] on span "Select" at bounding box center [674, 281] width 260 height 17
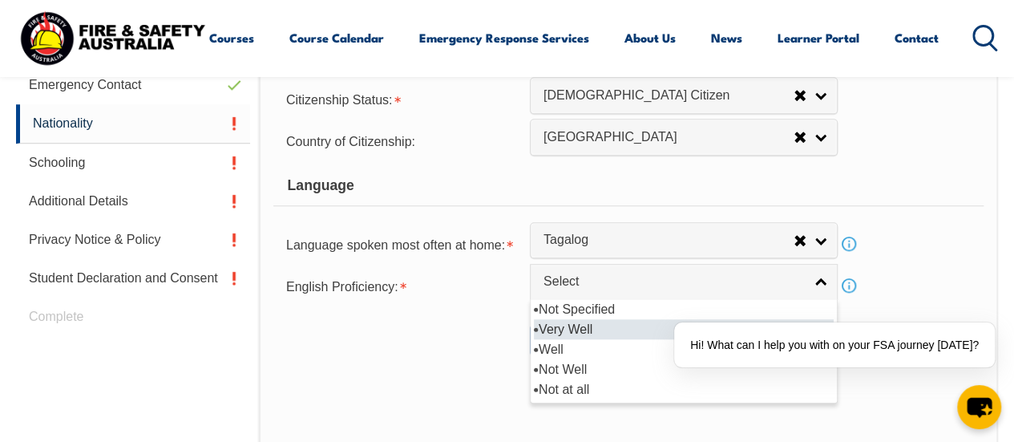
click at [569, 328] on li "Very Well" at bounding box center [684, 329] width 300 height 20
select select "1"
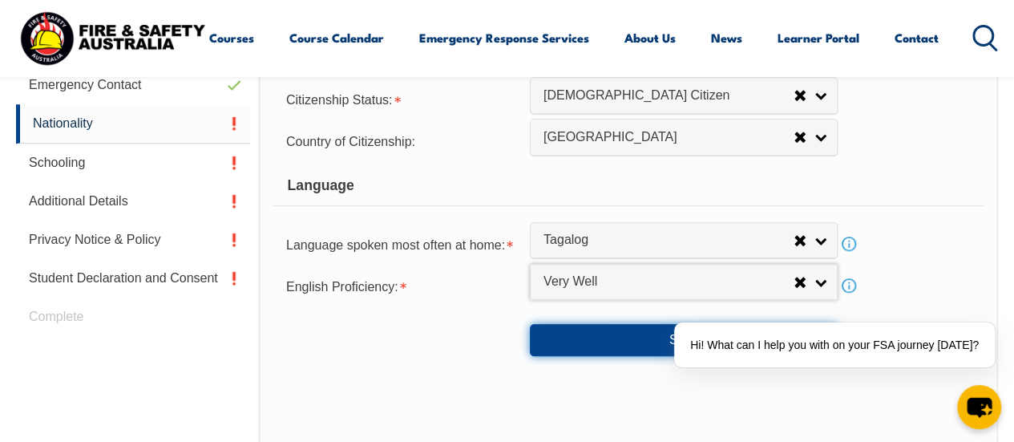
click at [601, 331] on button "Save" at bounding box center [684, 340] width 308 height 32
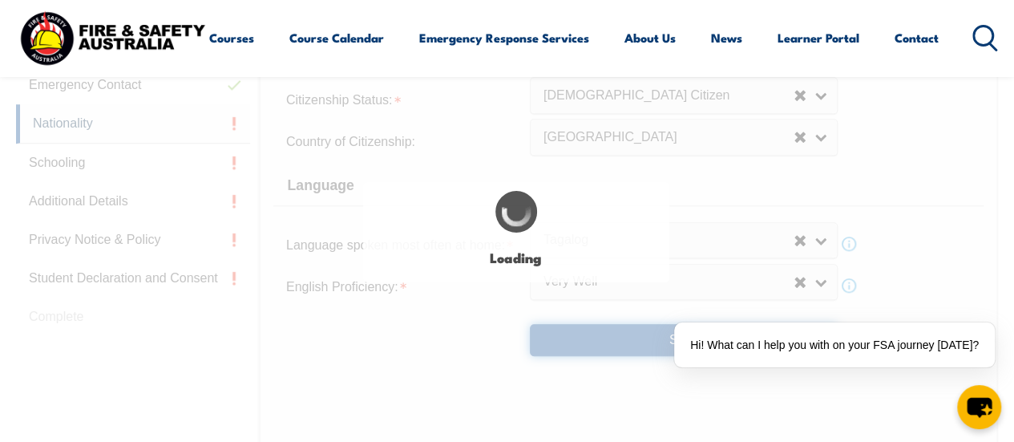
select select "false"
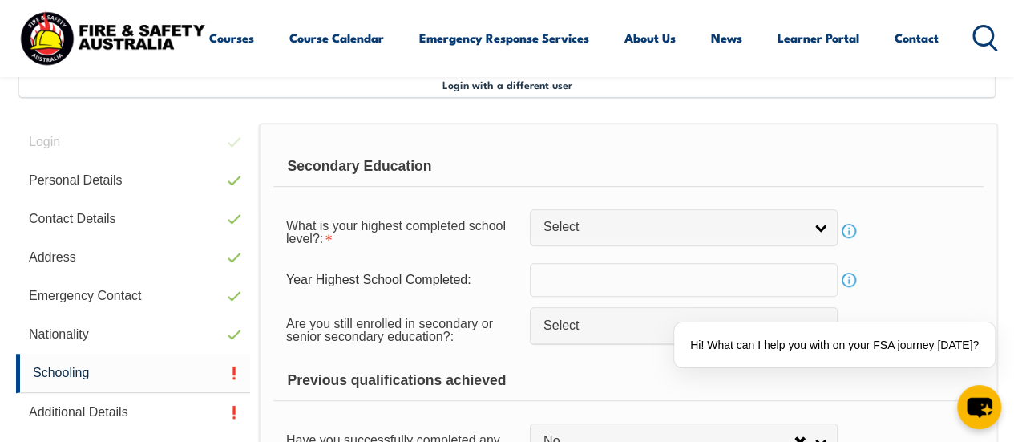
scroll to position [388, 0]
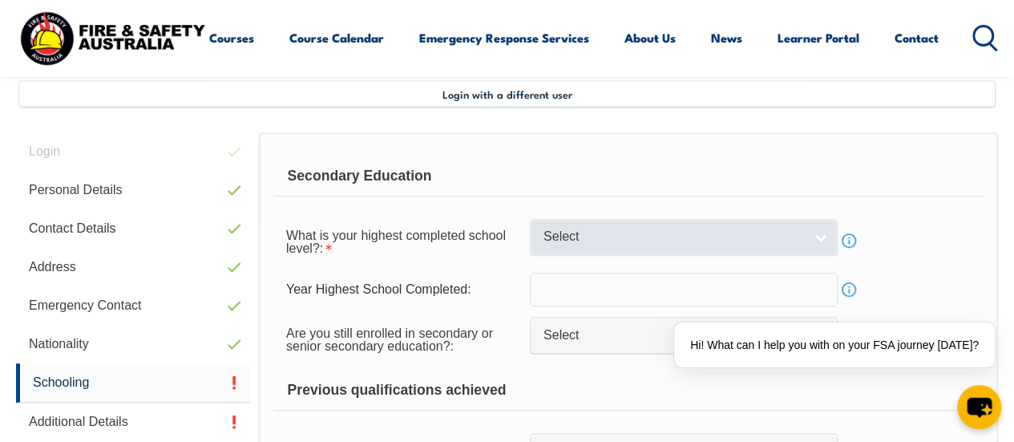
click at [576, 239] on span "Select" at bounding box center [674, 237] width 260 height 17
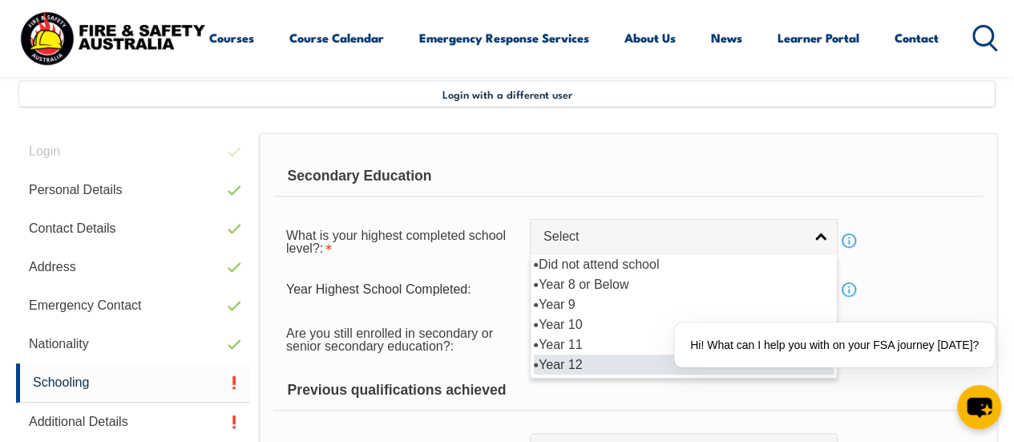
click at [589, 371] on li "Year 12" at bounding box center [684, 364] width 300 height 20
select select "12"
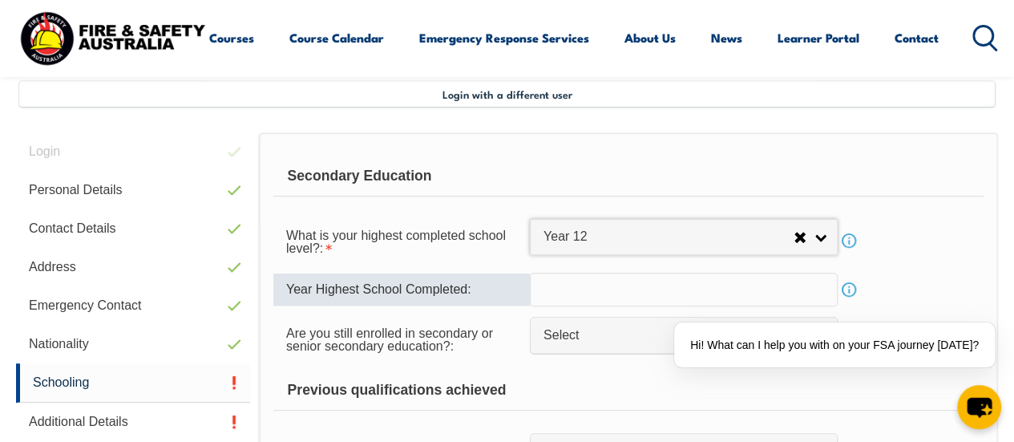
click at [566, 280] on input "text" at bounding box center [684, 290] width 308 height 34
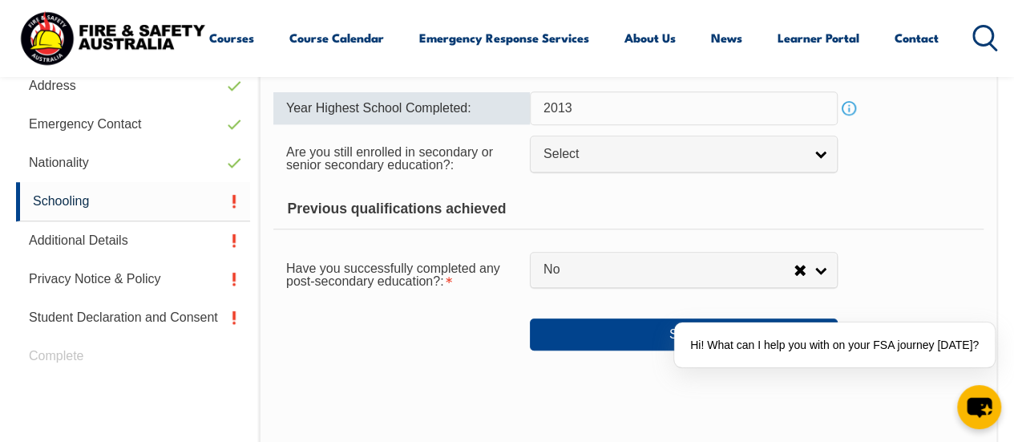
scroll to position [569, 0]
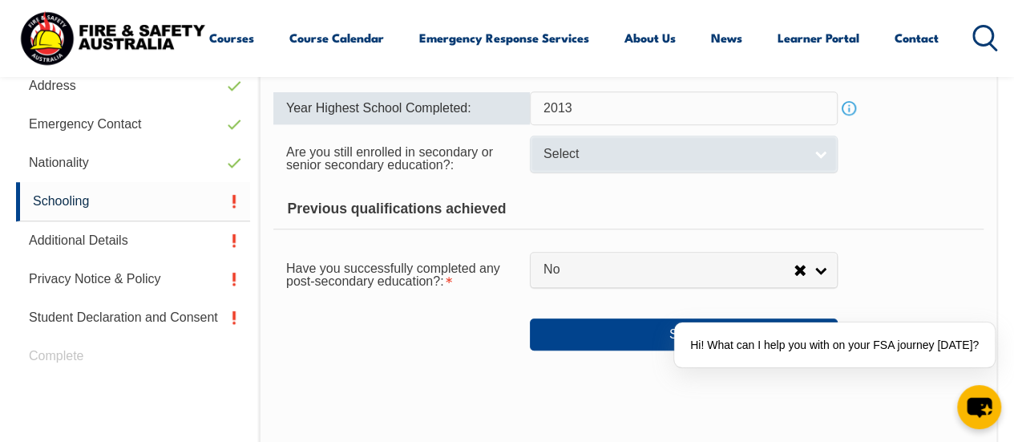
type input "2013"
click at [558, 152] on span "Select" at bounding box center [674, 154] width 260 height 17
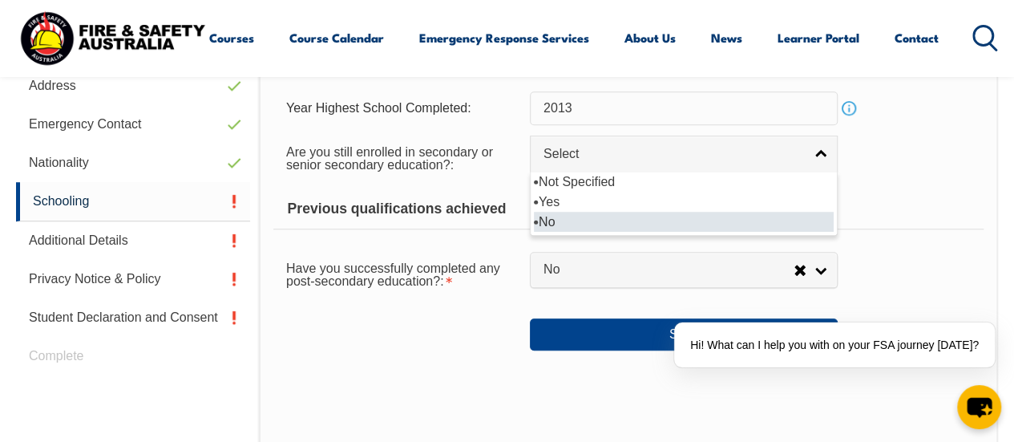
click at [559, 216] on li "No" at bounding box center [684, 222] width 300 height 20
select select "false"
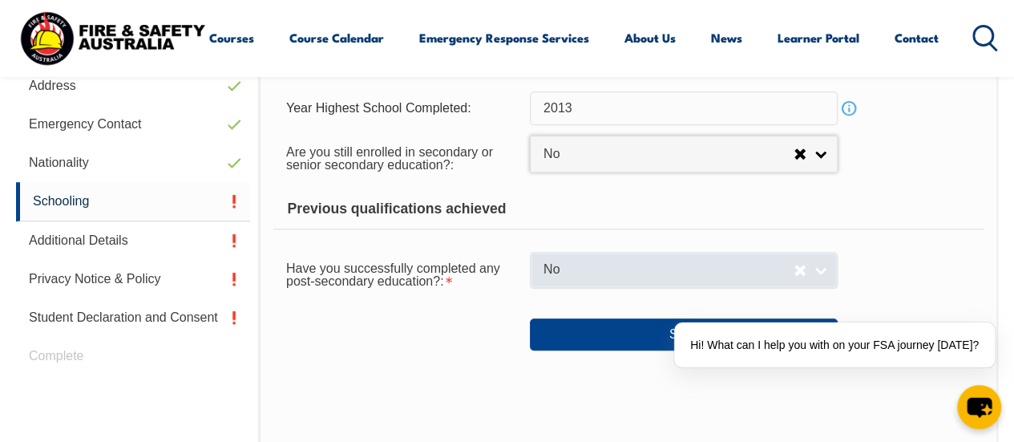
click at [596, 273] on span "No" at bounding box center [669, 269] width 250 height 17
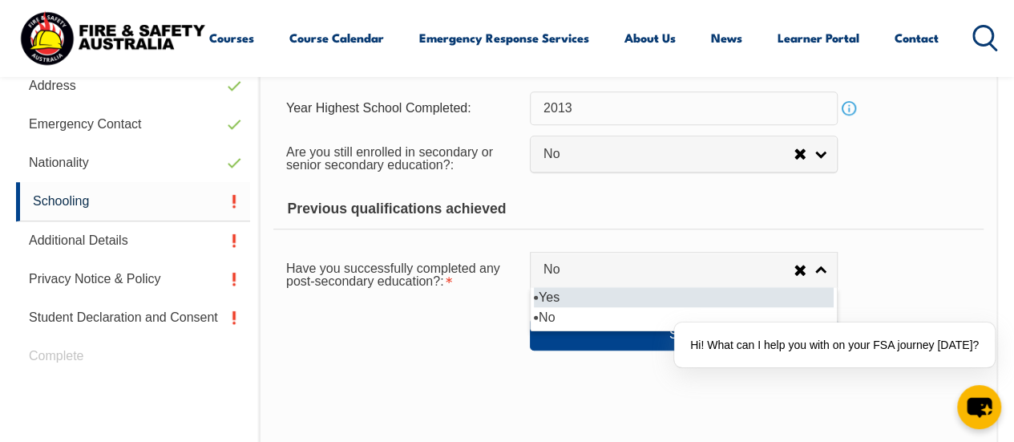
click at [574, 292] on li "Yes" at bounding box center [684, 297] width 300 height 20
select select "true"
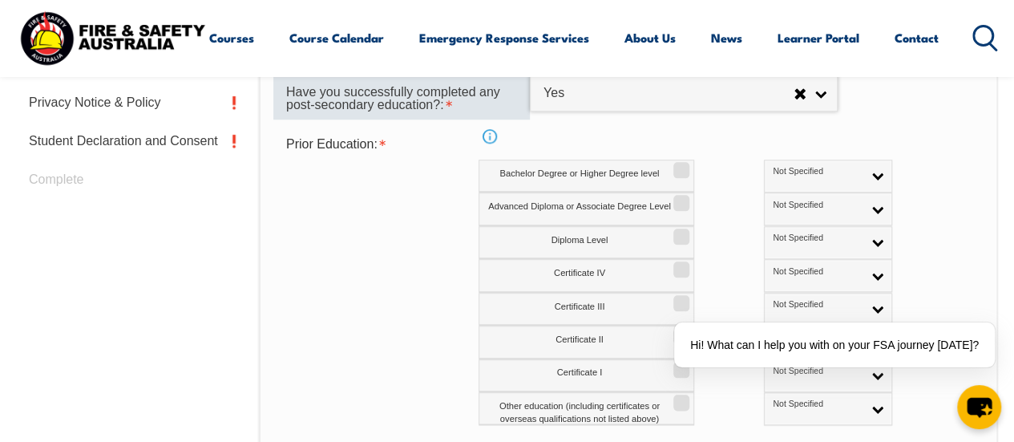
scroll to position [747, 0]
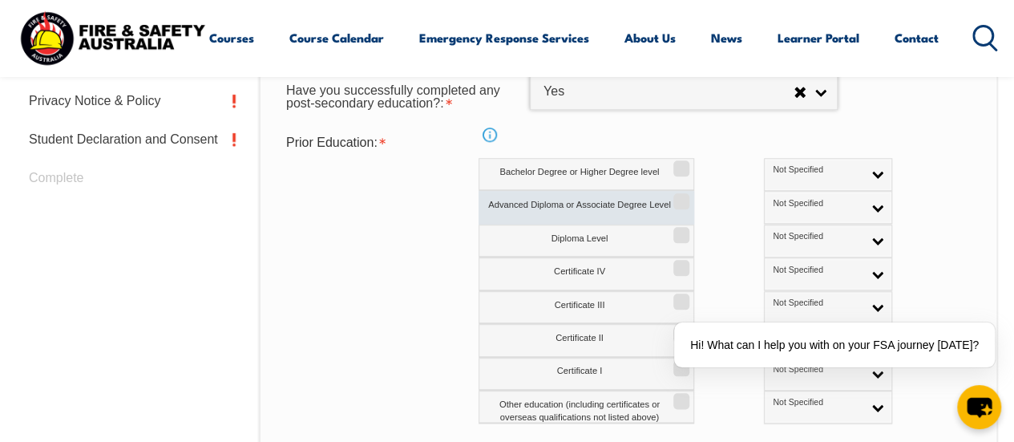
click at [594, 212] on label "Advanced Diploma or Associate Degree Level" at bounding box center [587, 207] width 216 height 33
click at [674, 196] on input "Advanced Diploma or Associate Degree Level" at bounding box center [679, 196] width 10 height 2
checkbox input "true"
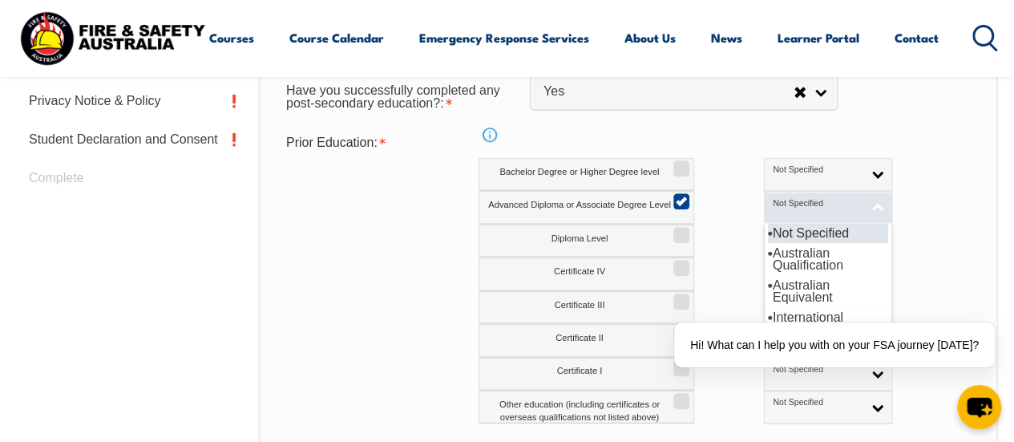
click at [784, 203] on span "Not Specified" at bounding box center [817, 203] width 89 height 11
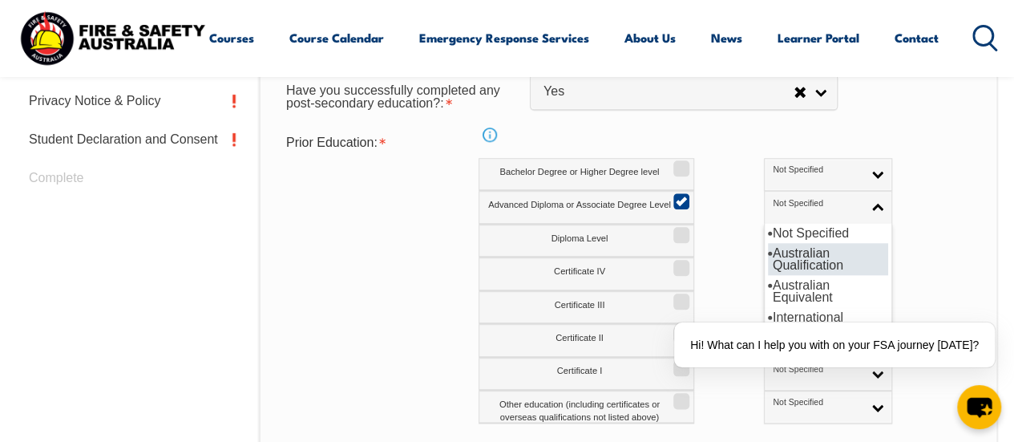
click at [768, 259] on li "Australian Qualification" at bounding box center [828, 259] width 120 height 32
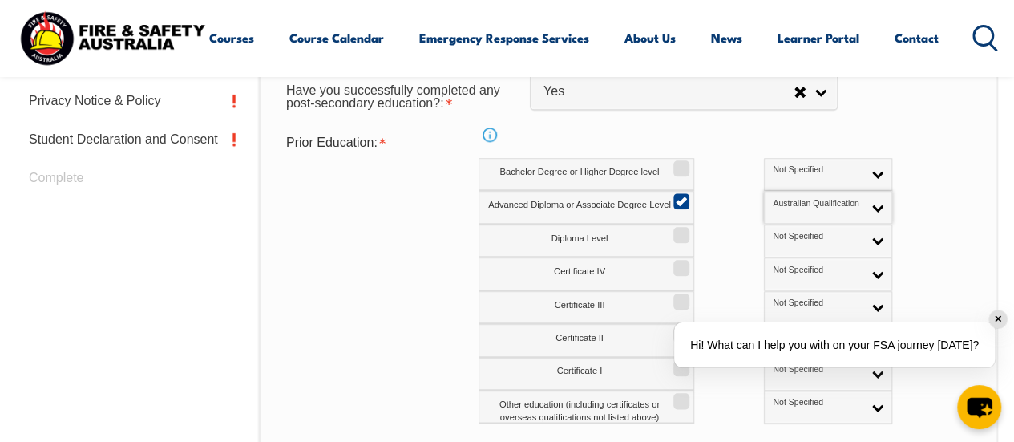
click at [998, 316] on div "✕" at bounding box center [999, 319] width 18 height 18
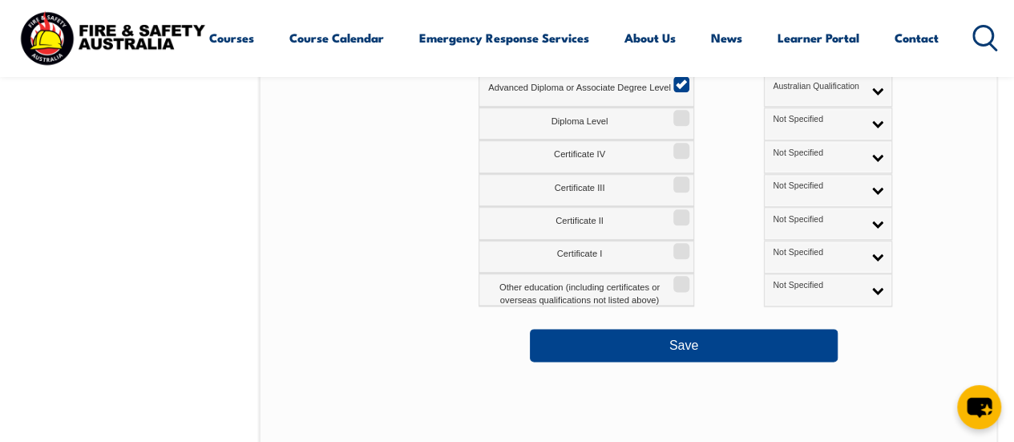
scroll to position [866, 0]
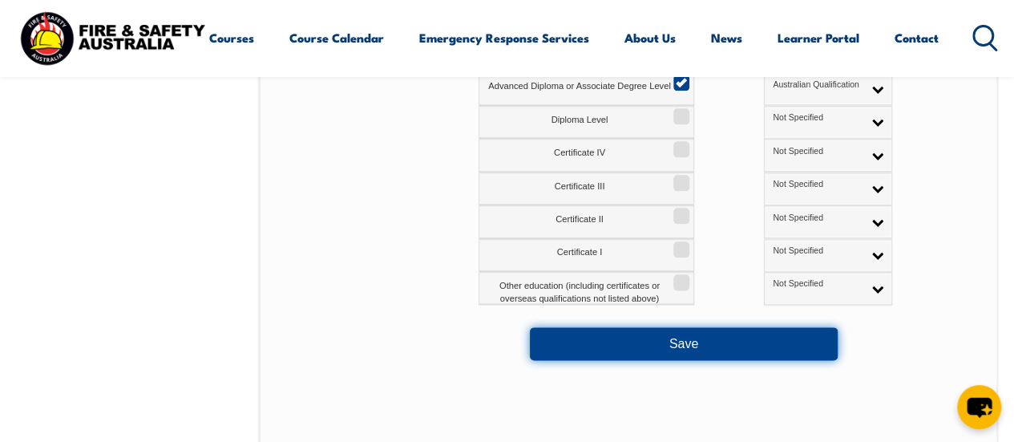
click at [699, 337] on button "Save" at bounding box center [684, 343] width 308 height 32
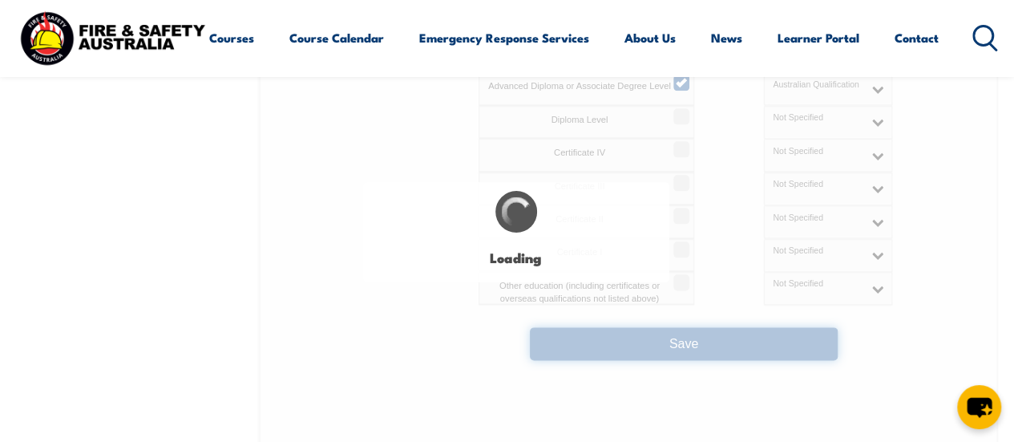
select select
select select "false"
select select "true"
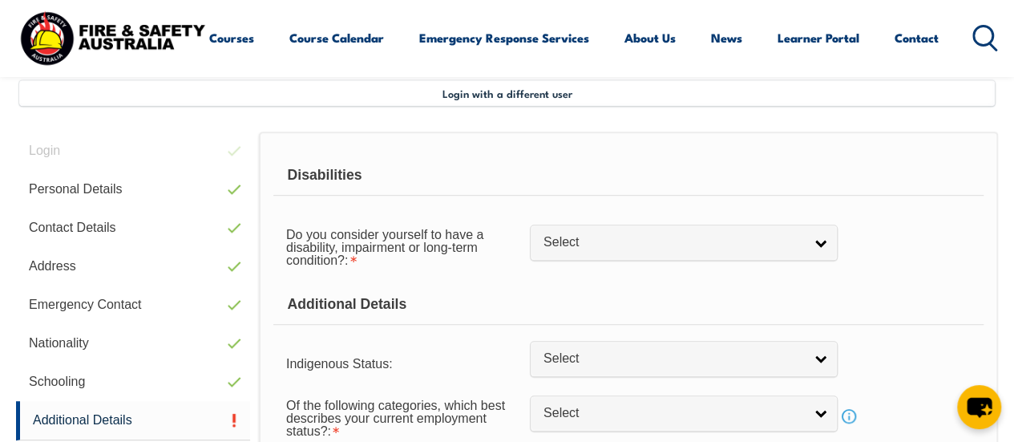
scroll to position [391, 0]
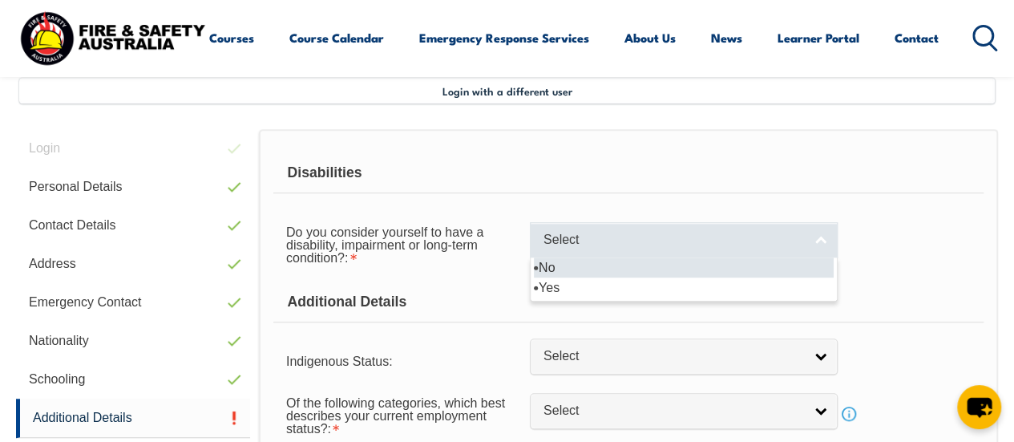
click at [645, 250] on link "Select" at bounding box center [684, 240] width 308 height 36
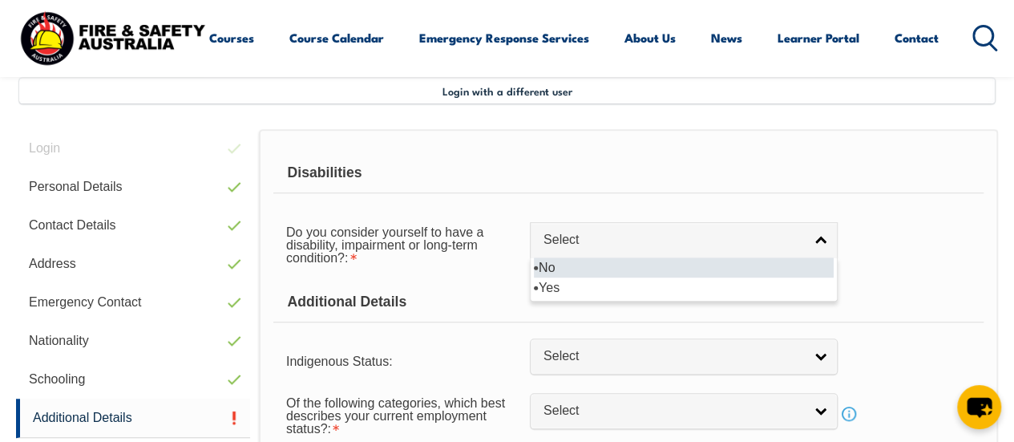
click at [595, 269] on li "No" at bounding box center [684, 267] width 300 height 20
select select "false"
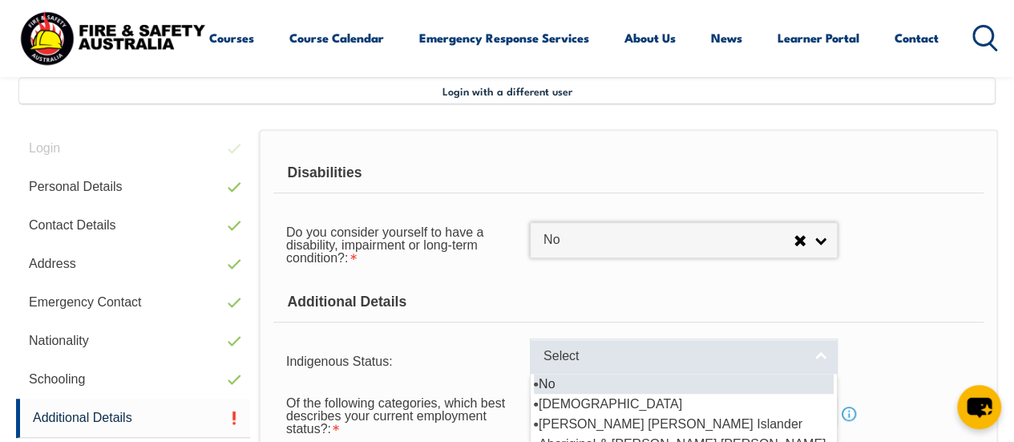
click at [592, 349] on span "Select" at bounding box center [674, 356] width 260 height 17
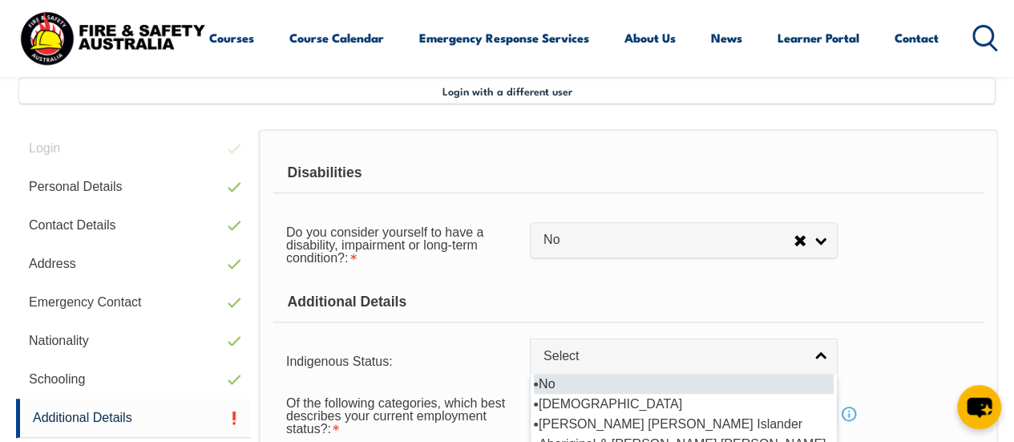
click at [568, 384] on li "No" at bounding box center [684, 384] width 300 height 20
select select "4"
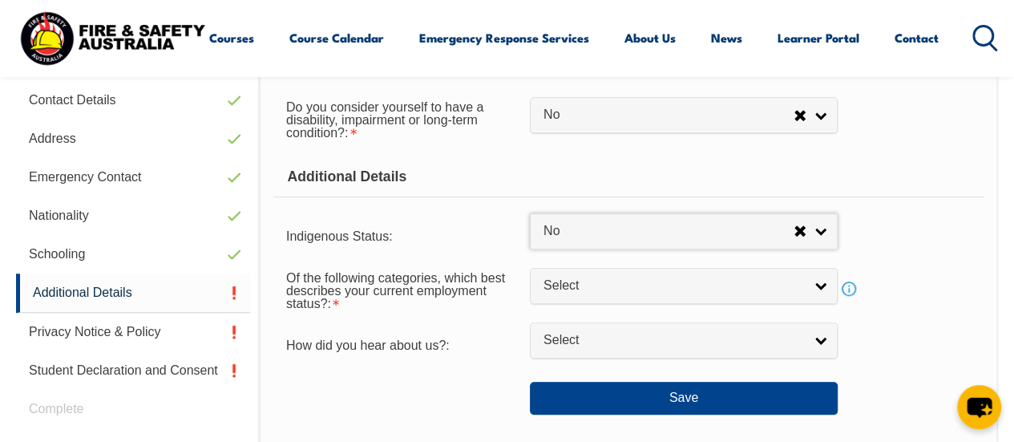
scroll to position [520, 0]
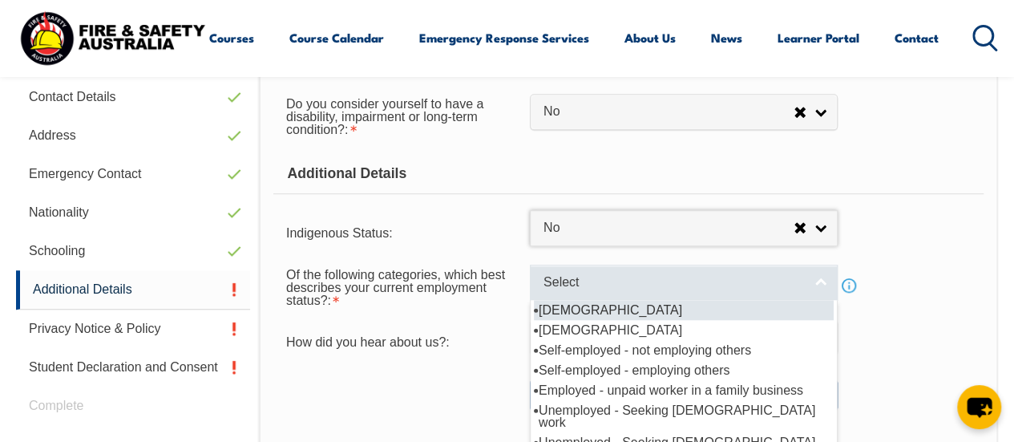
click at [569, 274] on span "Select" at bounding box center [674, 282] width 260 height 17
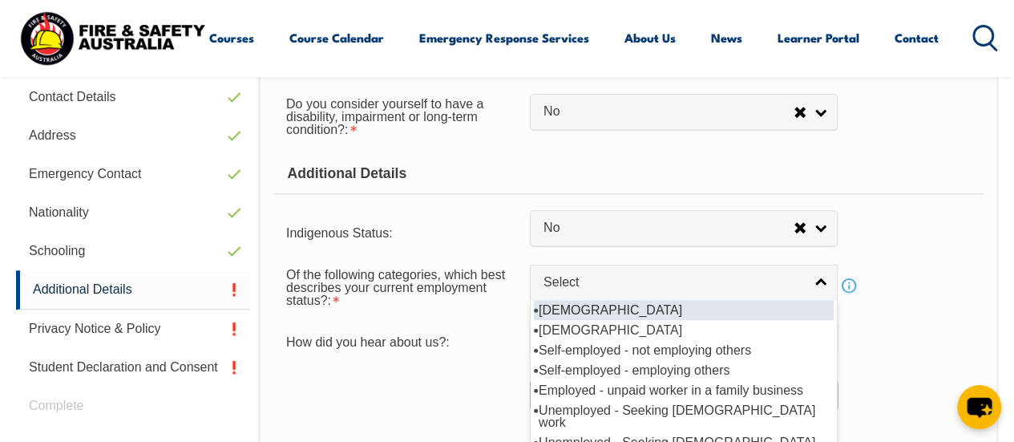
click at [573, 306] on li "[DEMOGRAPHIC_DATA]" at bounding box center [684, 310] width 300 height 20
select select "1"
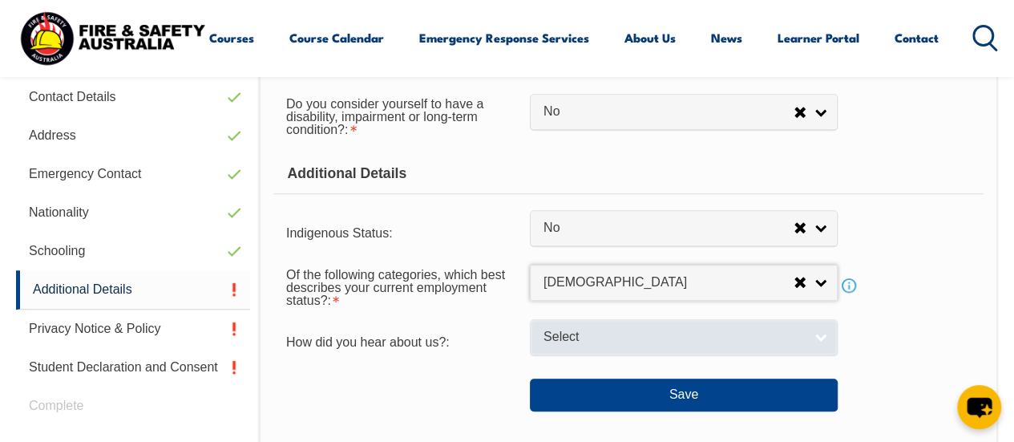
click at [573, 334] on span "Select" at bounding box center [674, 337] width 260 height 17
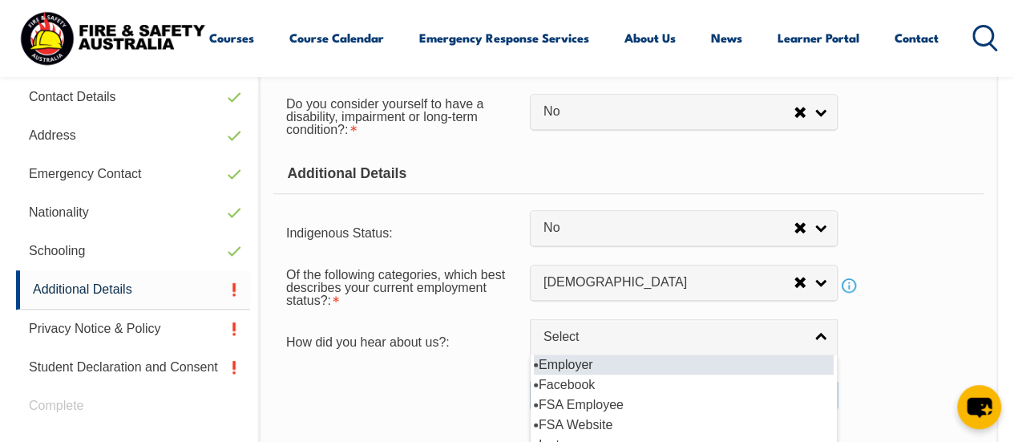
click at [574, 368] on li "Employer" at bounding box center [684, 364] width 300 height 20
select select "8019"
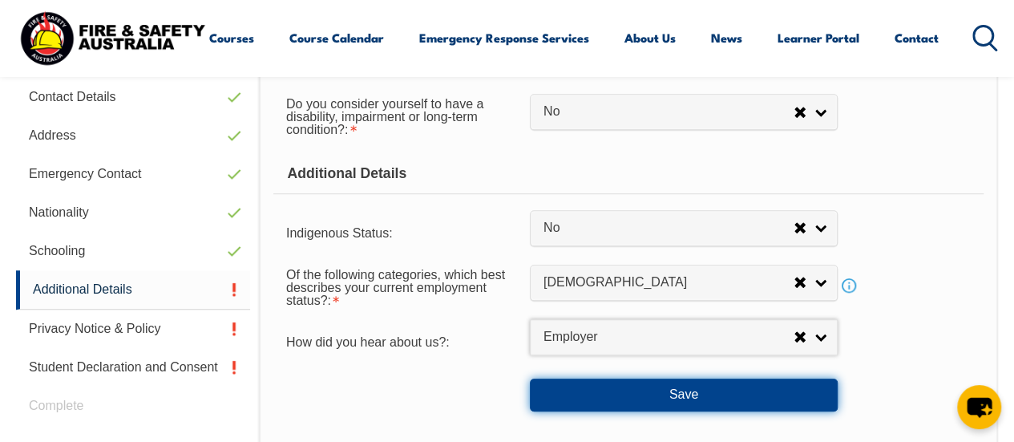
click at [553, 397] on button "Save" at bounding box center [684, 395] width 308 height 32
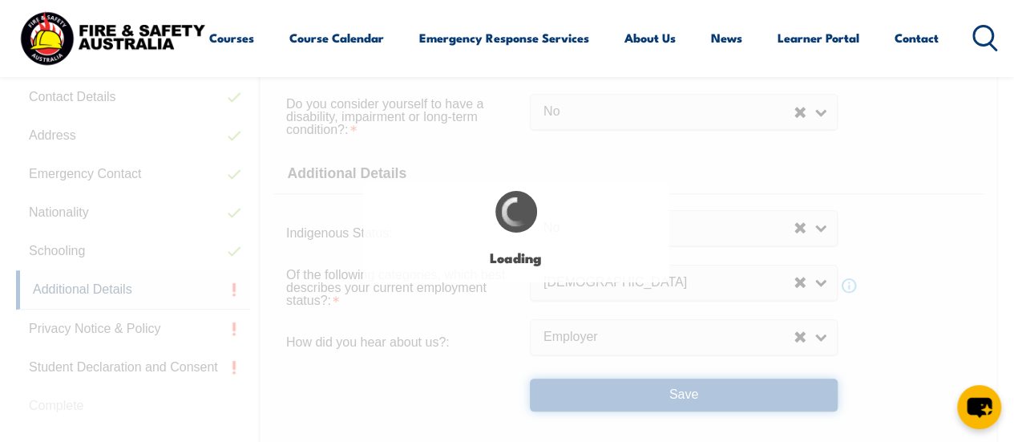
select select "false"
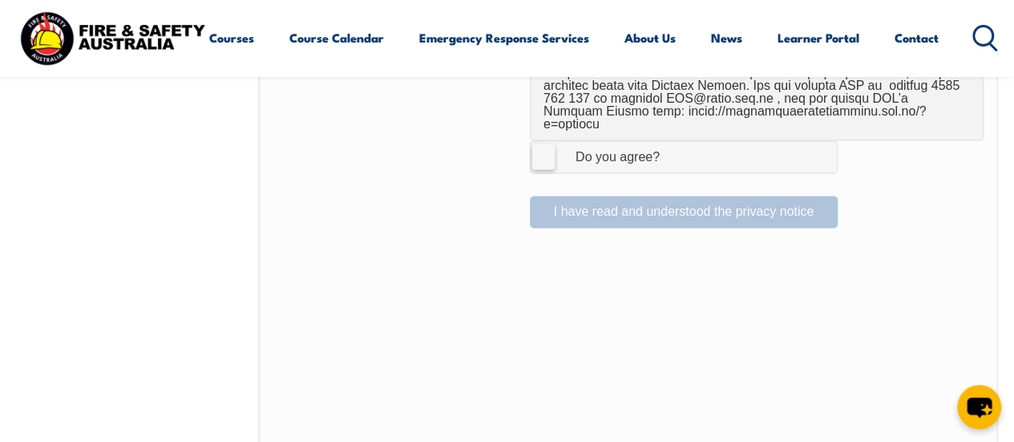
scroll to position [1100, 0]
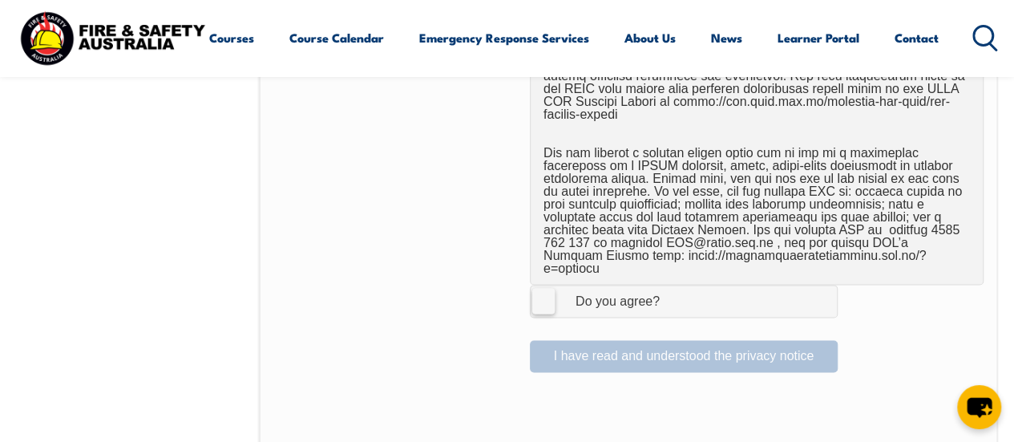
click at [543, 285] on label "I Agree Do you agree?" at bounding box center [684, 301] width 308 height 32
click at [673, 285] on input "I Agree Do you agree?" at bounding box center [686, 300] width 27 height 30
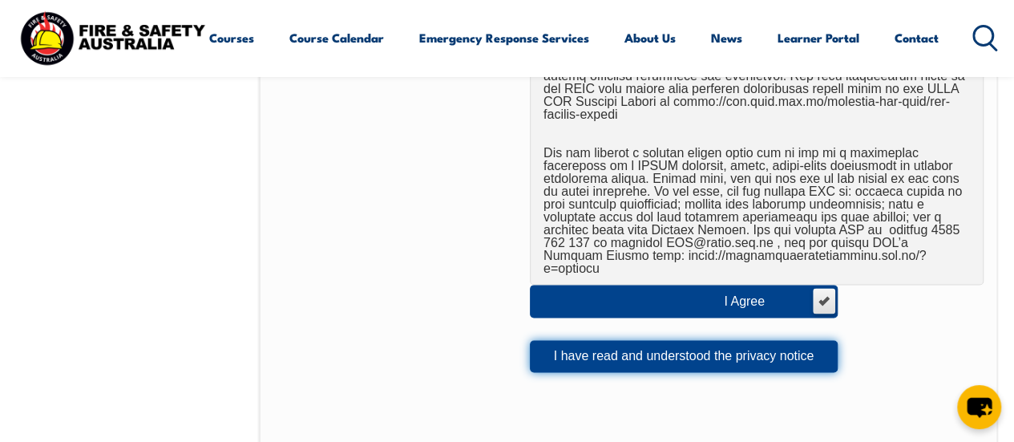
click at [586, 340] on button "I have read and understood the privacy notice" at bounding box center [684, 356] width 308 height 32
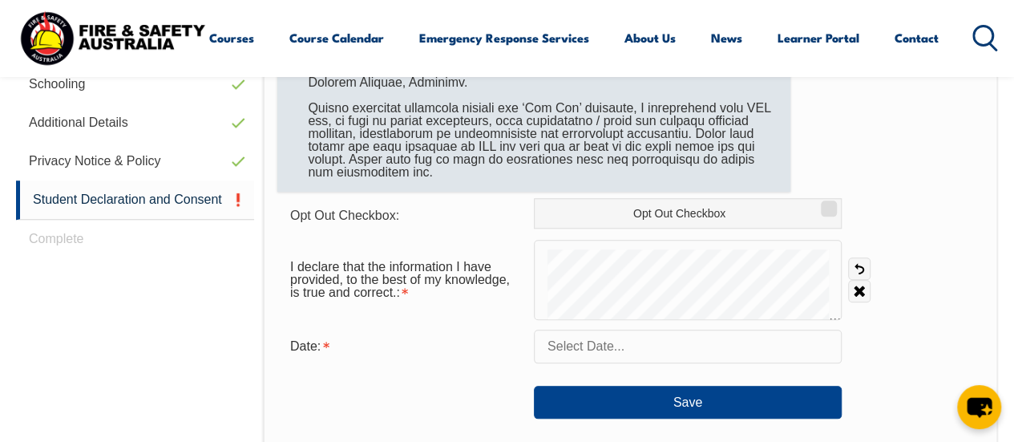
scroll to position [693, 0]
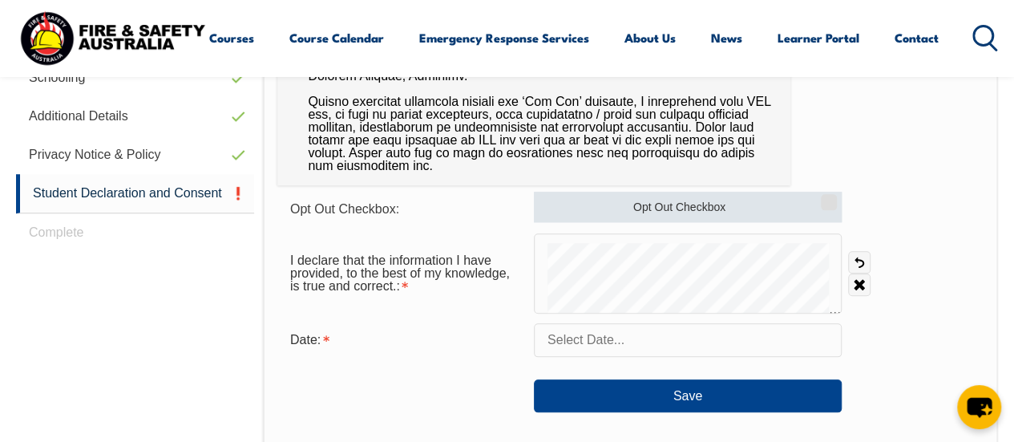
click at [688, 206] on label "Opt Out Checkbox" at bounding box center [688, 207] width 308 height 30
click at [822, 197] on input "Opt Out Checkbox" at bounding box center [827, 197] width 10 height 2
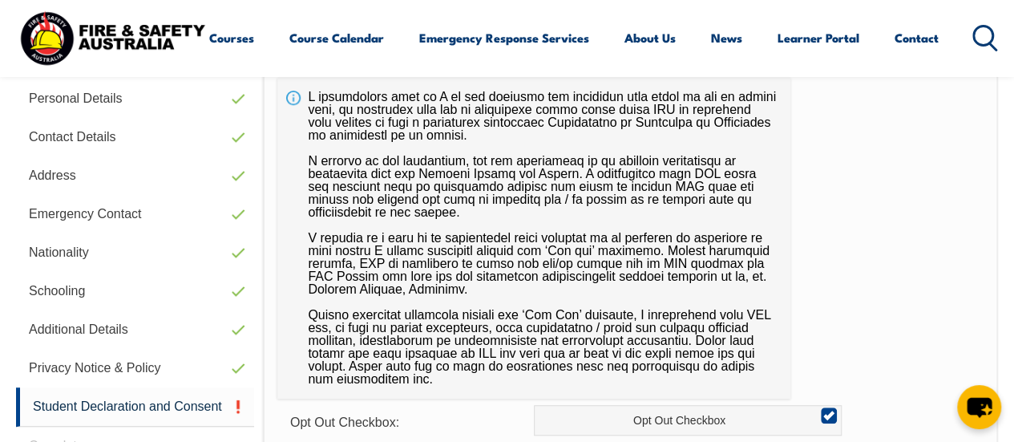
scroll to position [581, 0]
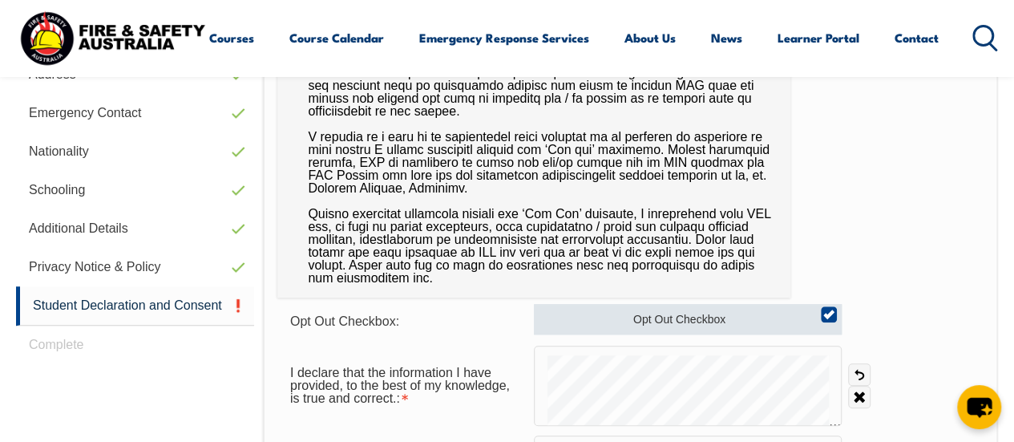
click at [783, 310] on label "Opt Out Checkbox" at bounding box center [688, 319] width 308 height 30
click at [822, 310] on input "Opt Out Checkbox" at bounding box center [827, 309] width 10 height 2
checkbox input "false"
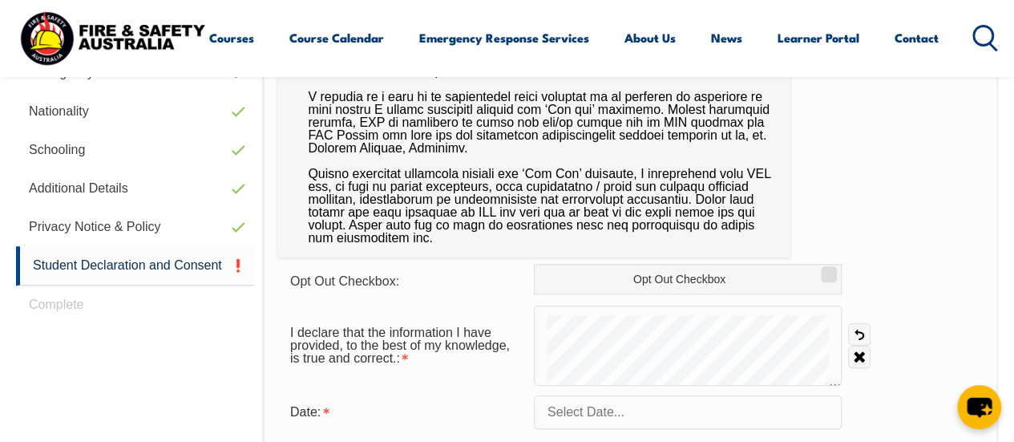
scroll to position [625, 0]
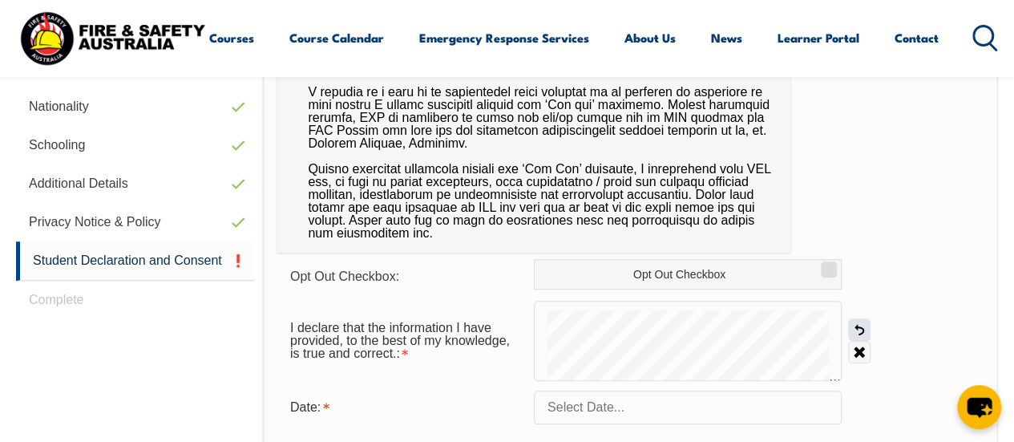
click at [866, 326] on link "Undo" at bounding box center [859, 329] width 22 height 22
click at [854, 325] on link "Undo" at bounding box center [859, 329] width 22 height 22
click at [682, 402] on input "text" at bounding box center [688, 408] width 308 height 34
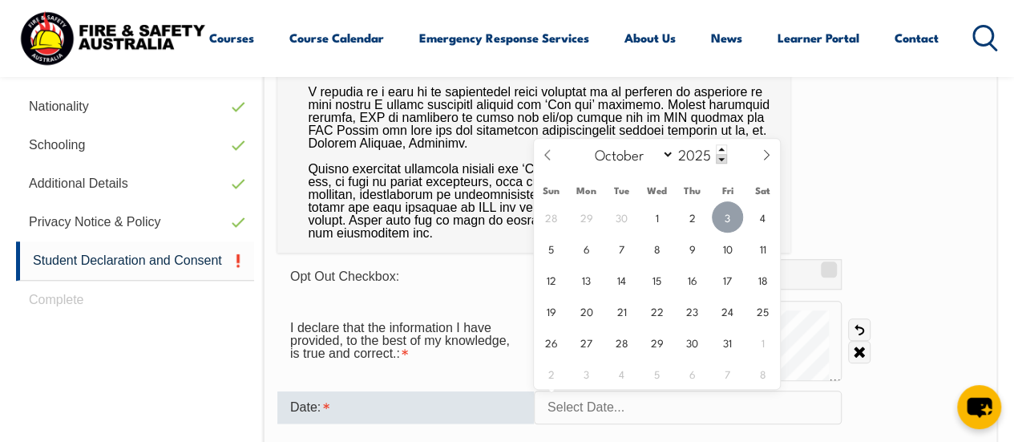
click at [719, 217] on span "3" at bounding box center [727, 216] width 31 height 31
type input "[DATE]"
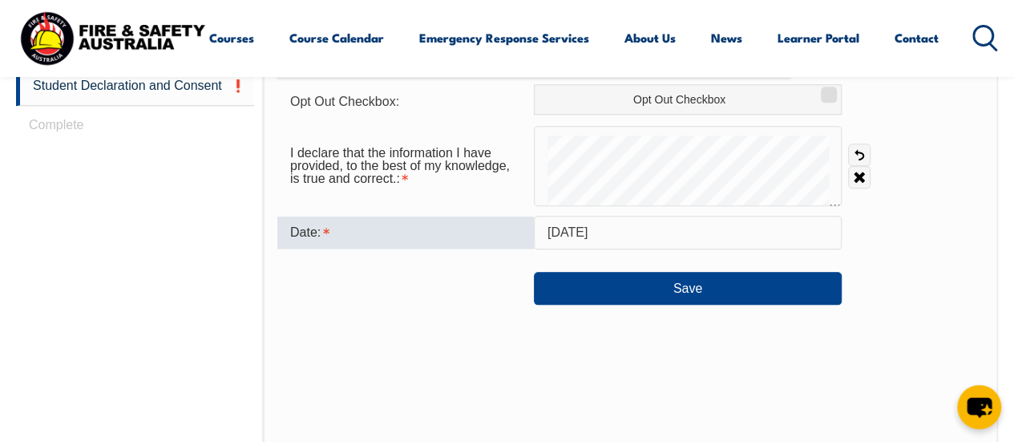
scroll to position [802, 0]
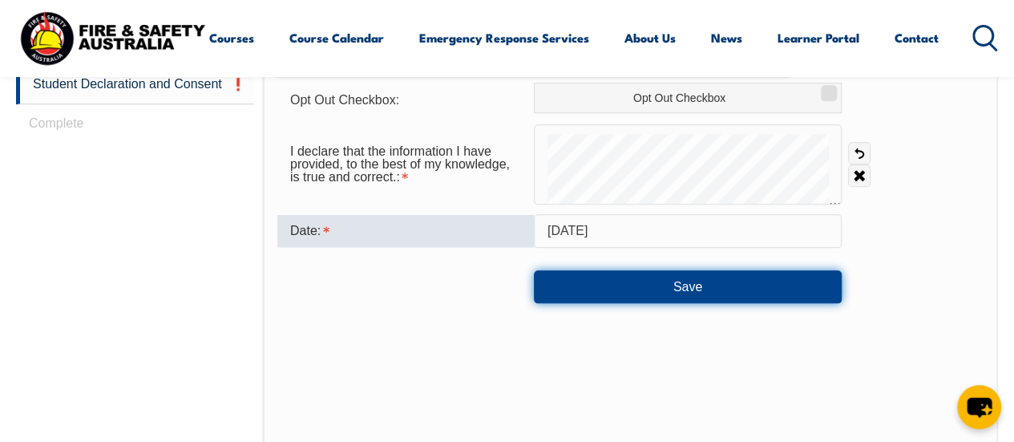
click at [726, 292] on button "Save" at bounding box center [688, 286] width 308 height 32
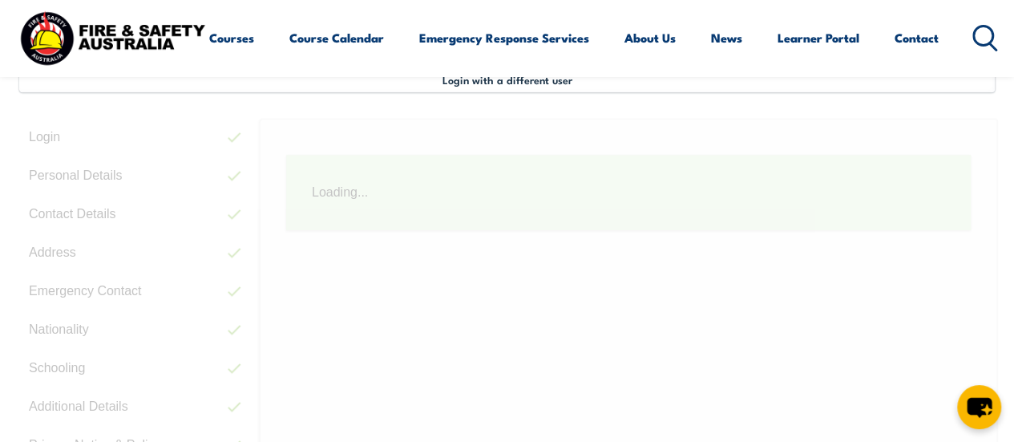
scroll to position [389, 0]
